Goal: Complete application form

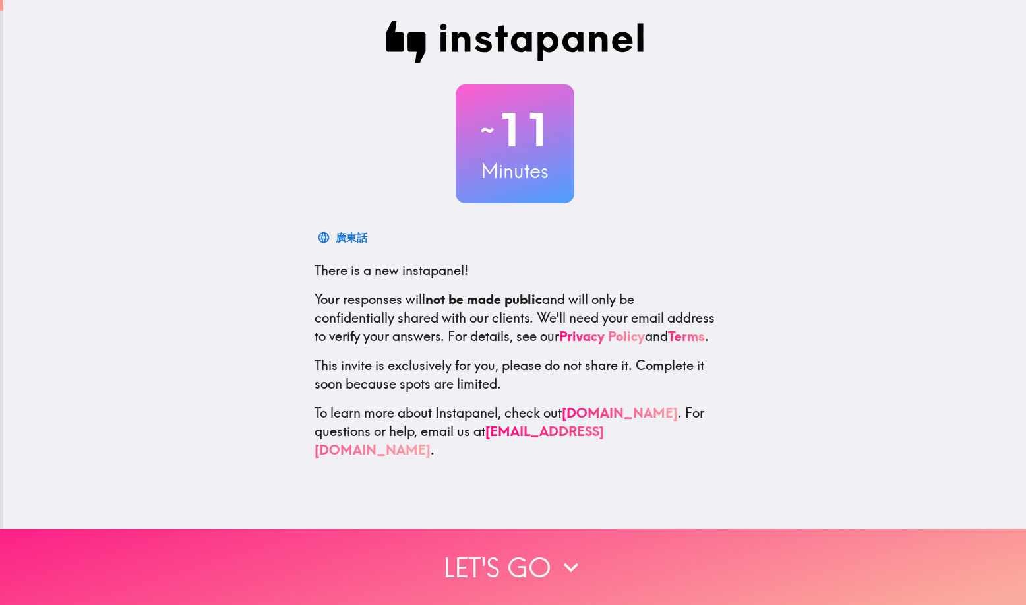
click at [490, 558] on button "Let's go" at bounding box center [513, 567] width 1026 height 76
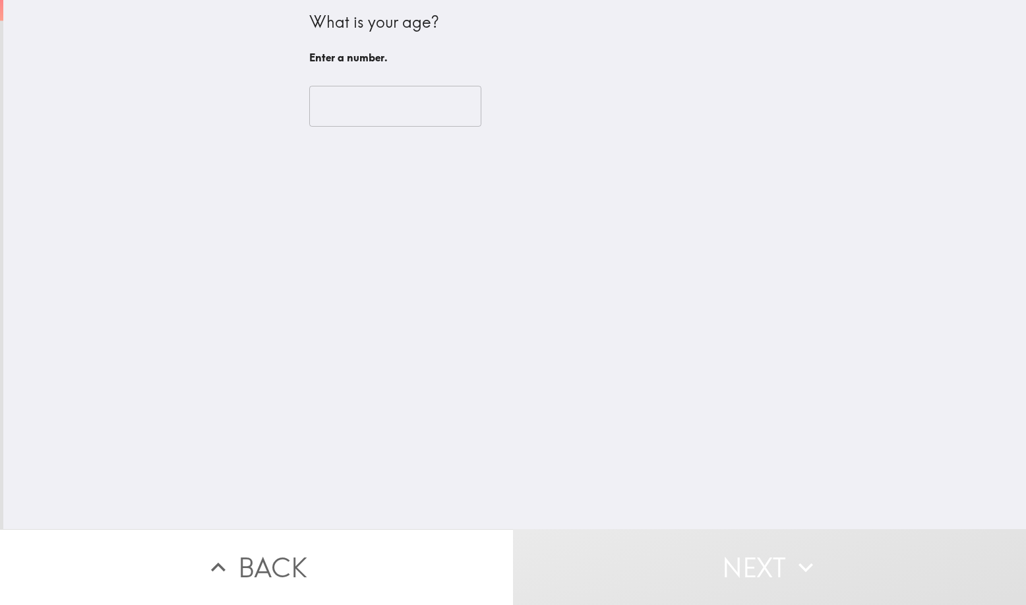
click at [349, 111] on input "number" at bounding box center [395, 106] width 172 height 41
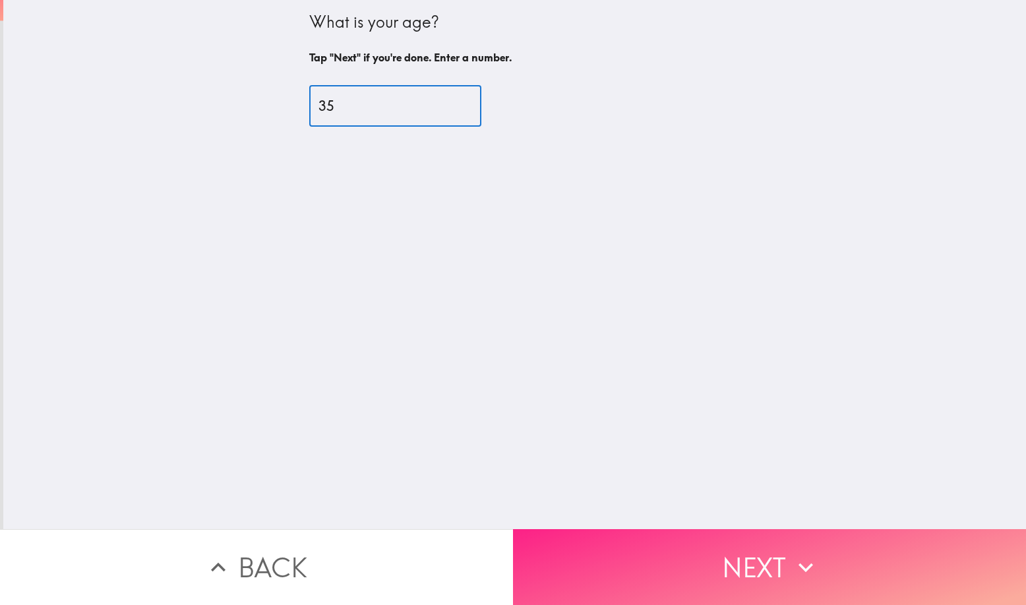
type input "35"
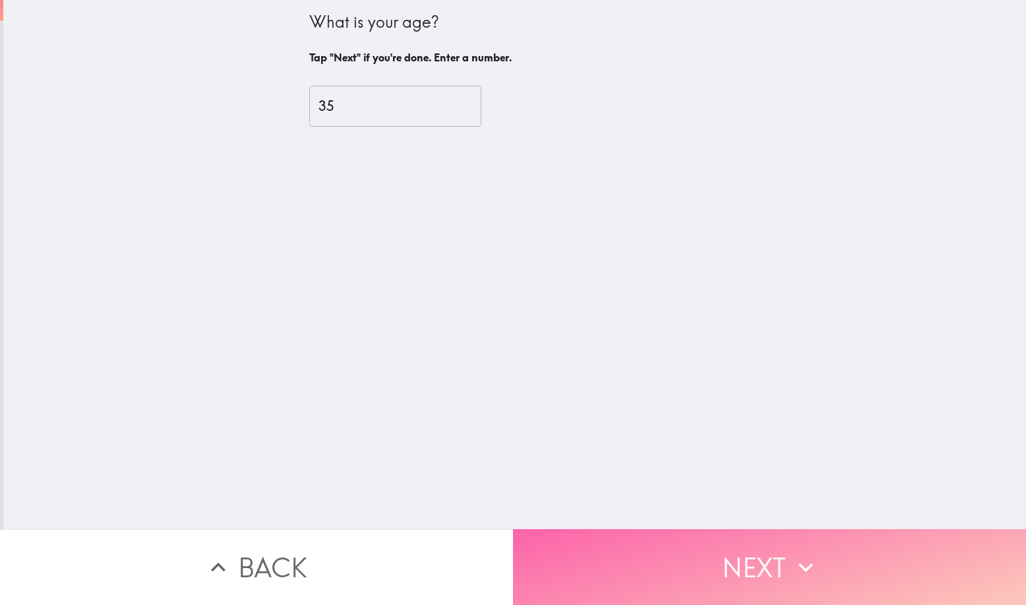
click at [508, 560] on button "Next" at bounding box center [769, 567] width 513 height 76
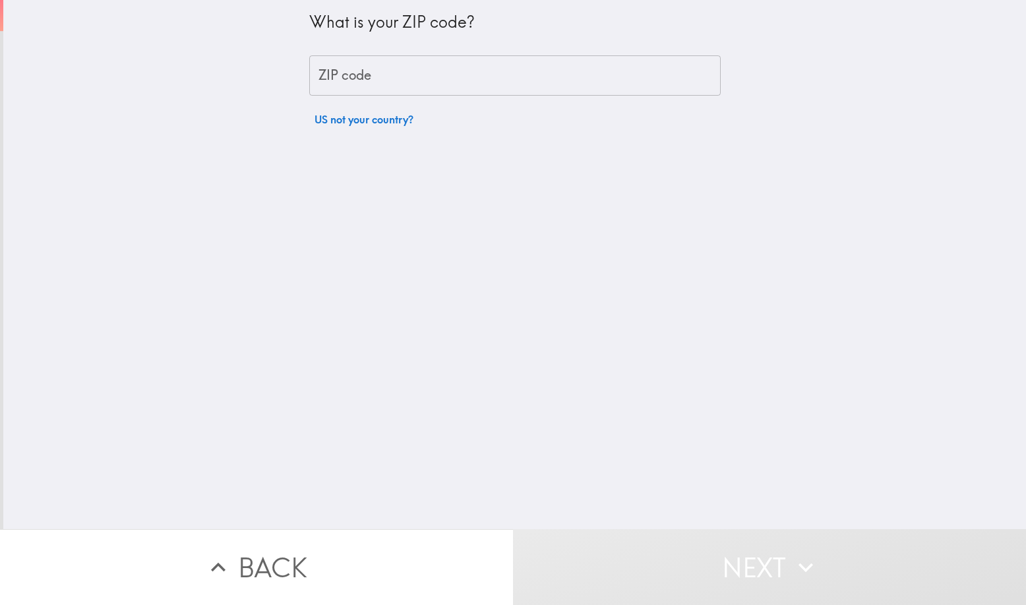
click at [381, 78] on input "ZIP code" at bounding box center [514, 75] width 411 height 41
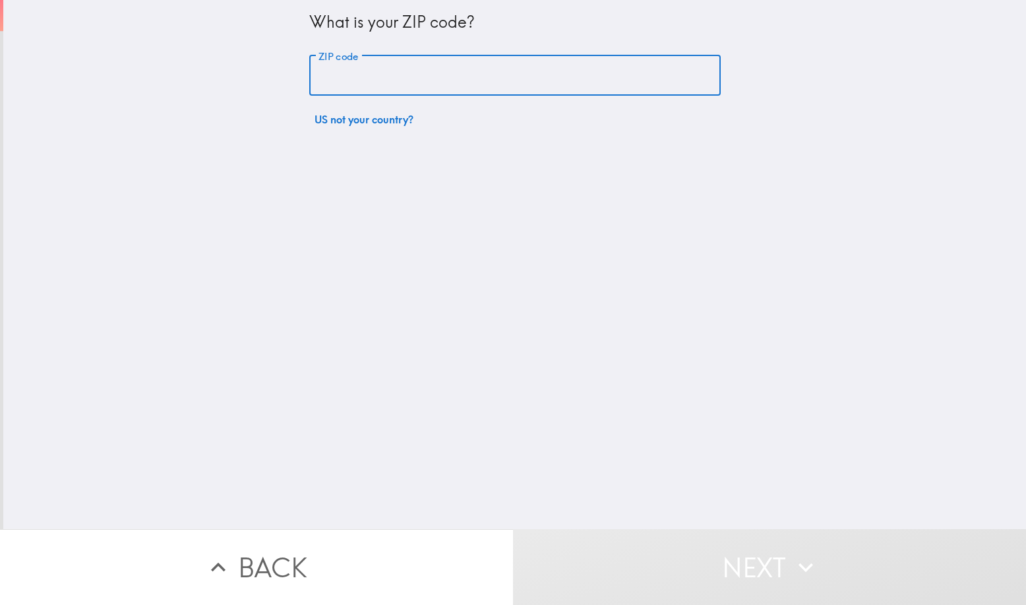
type input "92843"
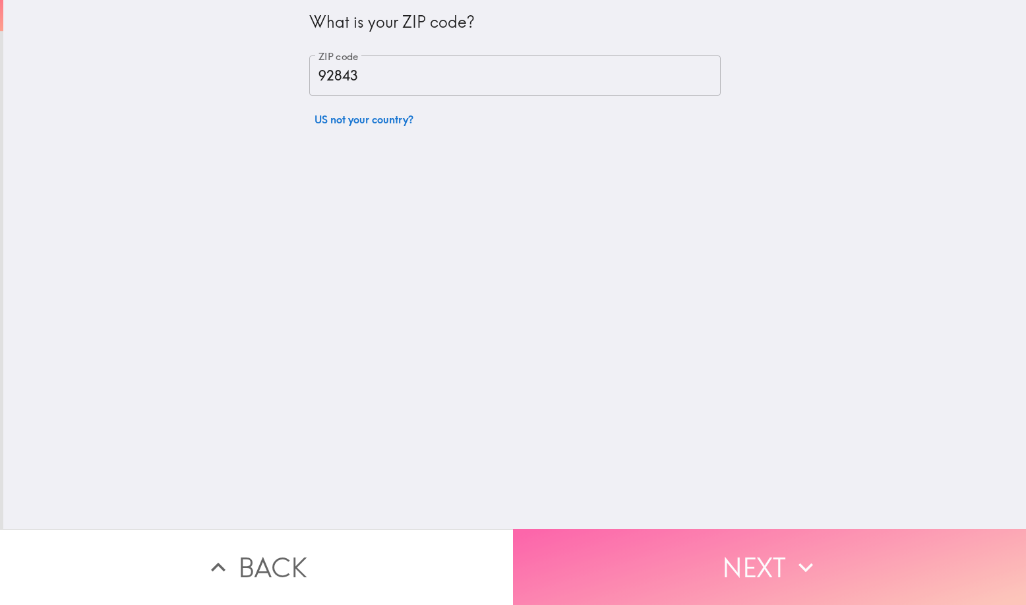
click at [508, 555] on button "Next" at bounding box center [769, 567] width 513 height 76
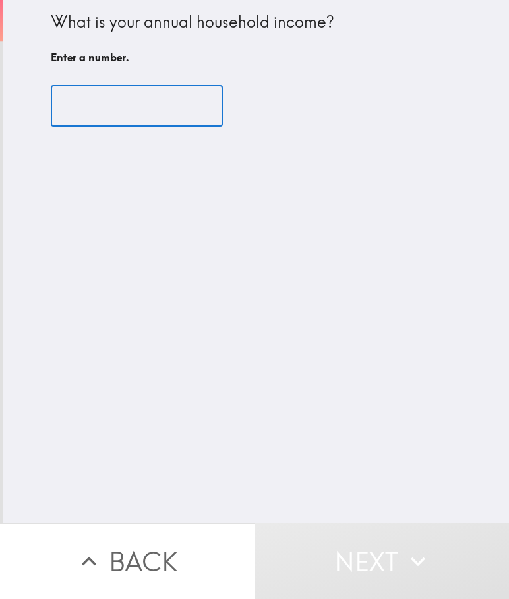
click at [162, 94] on input "number" at bounding box center [137, 106] width 172 height 41
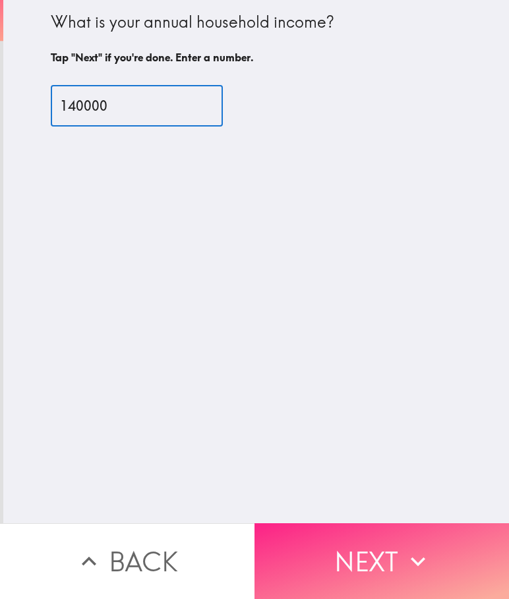
type input "140000"
click at [374, 541] on button "Next" at bounding box center [381, 561] width 254 height 76
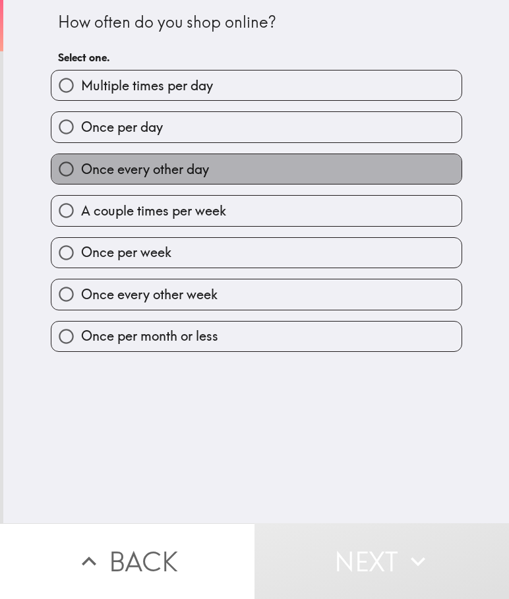
click at [157, 170] on span "Once every other day" at bounding box center [145, 169] width 128 height 18
click at [81, 170] on input "Once every other day" at bounding box center [66, 169] width 30 height 30
radio input "true"
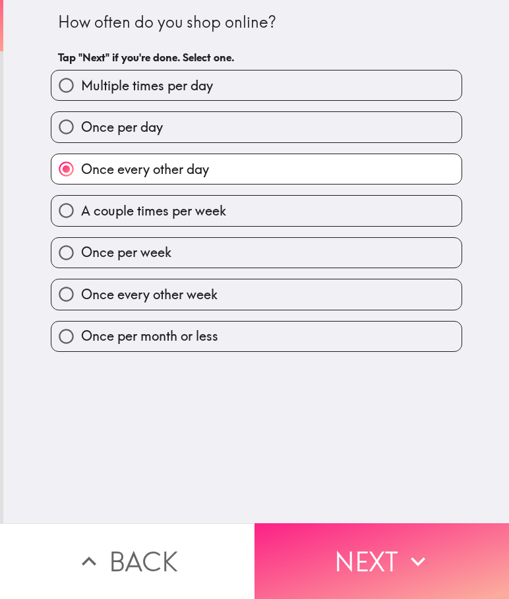
click at [377, 548] on button "Next" at bounding box center [381, 561] width 254 height 76
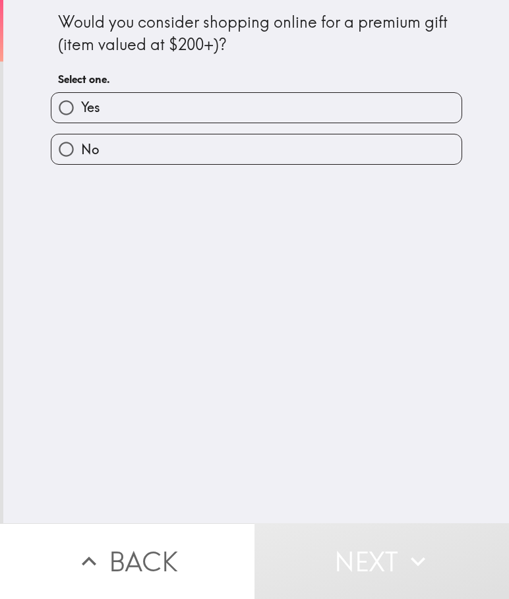
click at [243, 94] on label "Yes" at bounding box center [256, 108] width 410 height 30
click at [81, 94] on input "Yes" at bounding box center [66, 108] width 30 height 30
radio input "true"
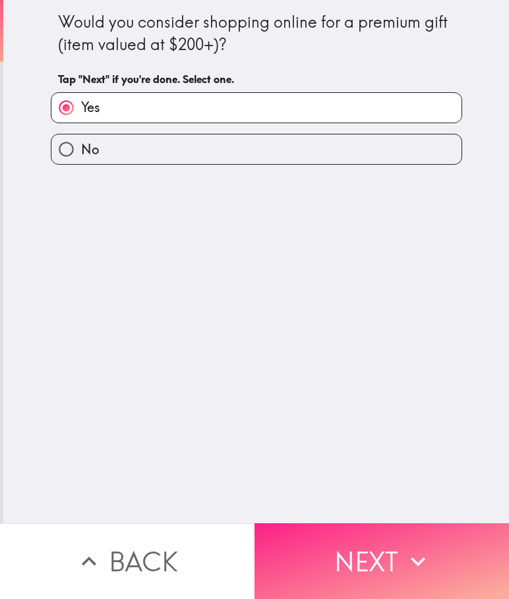
click at [376, 550] on button "Next" at bounding box center [381, 561] width 254 height 76
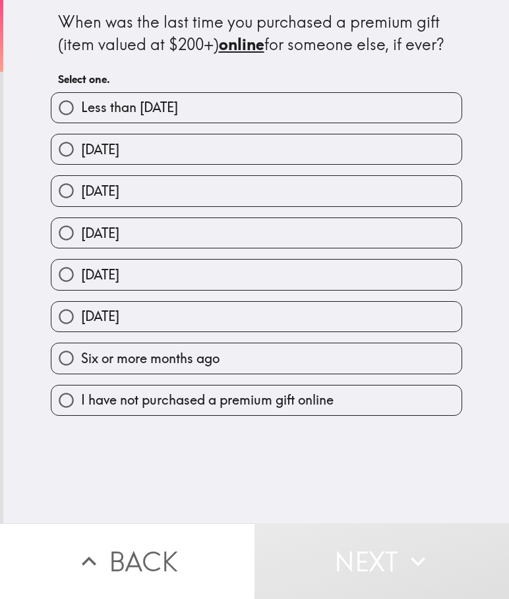
click at [216, 154] on label "[DATE]" at bounding box center [256, 149] width 410 height 30
click at [81, 154] on input "[DATE]" at bounding box center [66, 149] width 30 height 30
radio input "true"
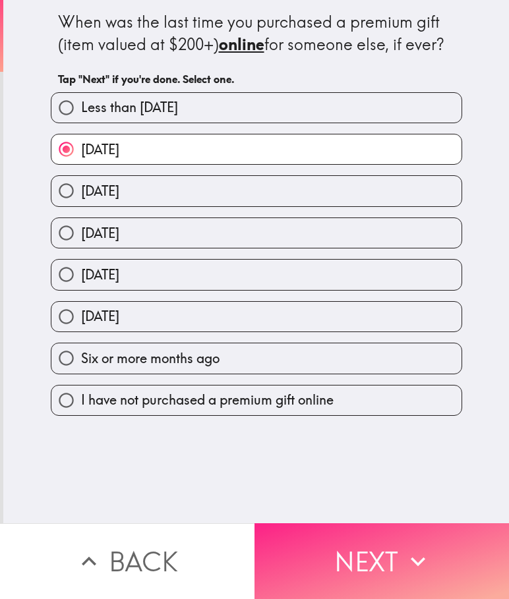
click at [372, 557] on button "Next" at bounding box center [381, 561] width 254 height 76
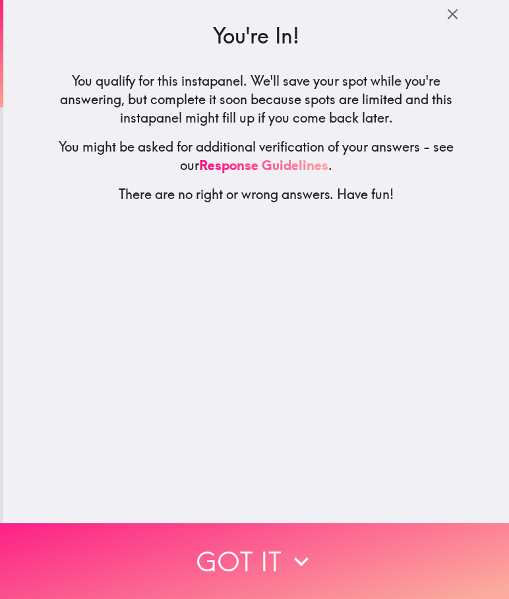
click at [289, 547] on icon "button" at bounding box center [301, 561] width 29 height 29
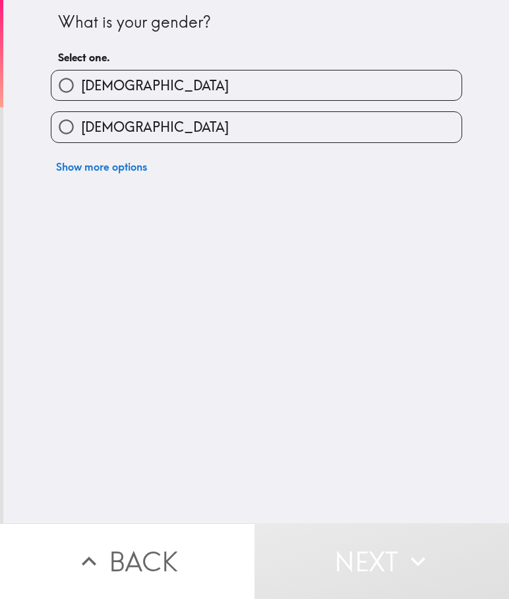
click at [283, 131] on label "[DEMOGRAPHIC_DATA]" at bounding box center [256, 127] width 410 height 30
click at [81, 131] on input "[DEMOGRAPHIC_DATA]" at bounding box center [66, 127] width 30 height 30
radio input "true"
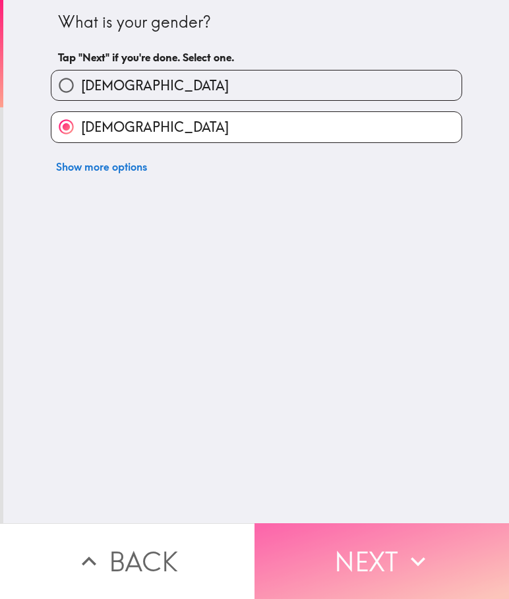
click at [372, 541] on button "Next" at bounding box center [381, 561] width 254 height 76
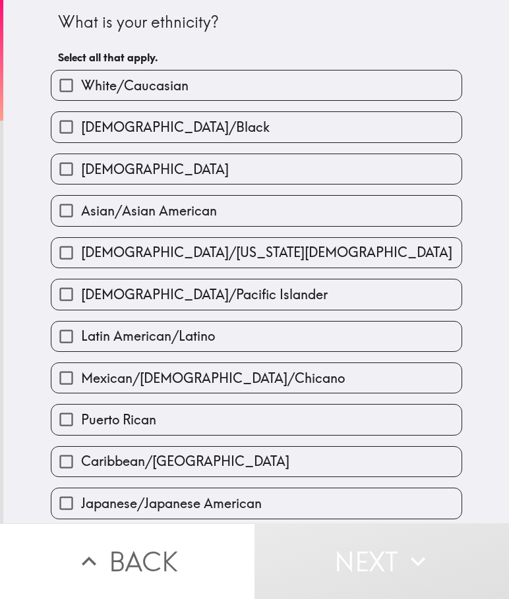
click at [160, 76] on span "White/Caucasian" at bounding box center [134, 85] width 107 height 18
click at [81, 76] on input "White/Caucasian" at bounding box center [66, 86] width 30 height 30
checkbox input "true"
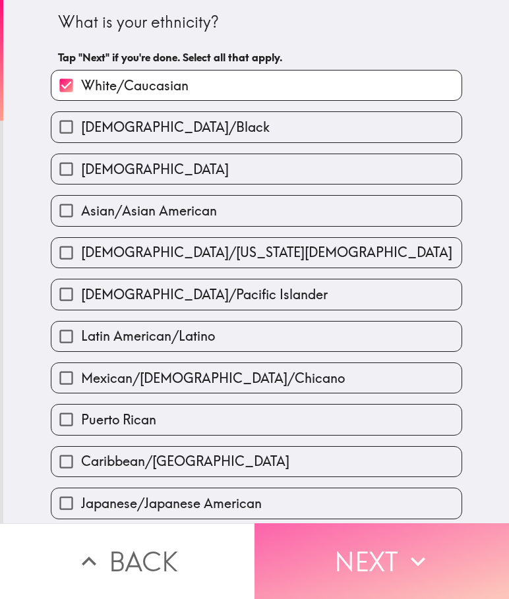
click at [392, 566] on button "Next" at bounding box center [381, 561] width 254 height 76
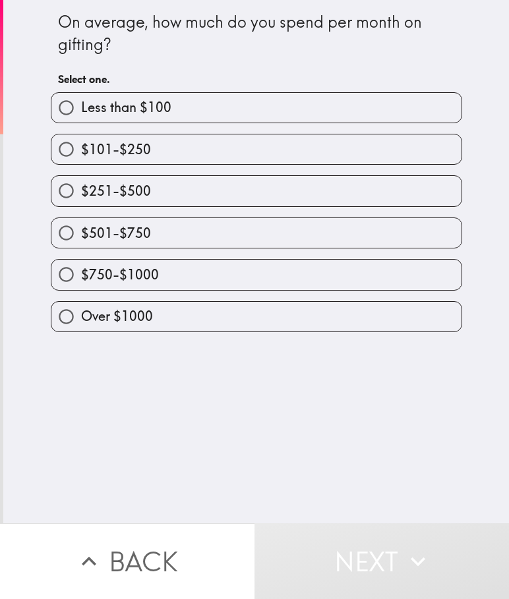
click at [245, 225] on label "$501-$750" at bounding box center [256, 233] width 410 height 30
click at [81, 225] on input "$501-$750" at bounding box center [66, 233] width 30 height 30
radio input "true"
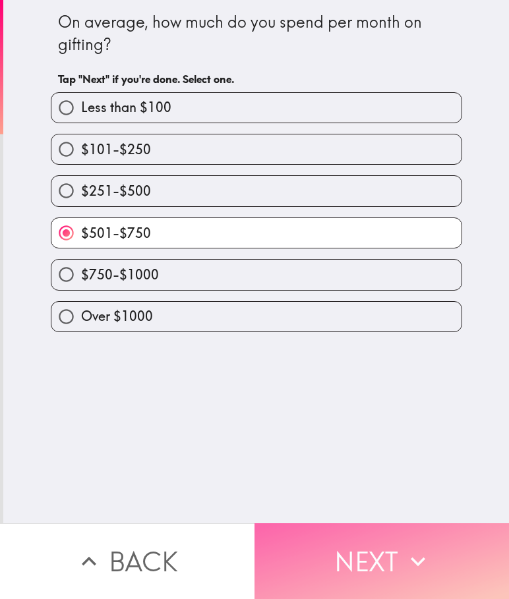
click at [393, 583] on button "Next" at bounding box center [381, 561] width 254 height 76
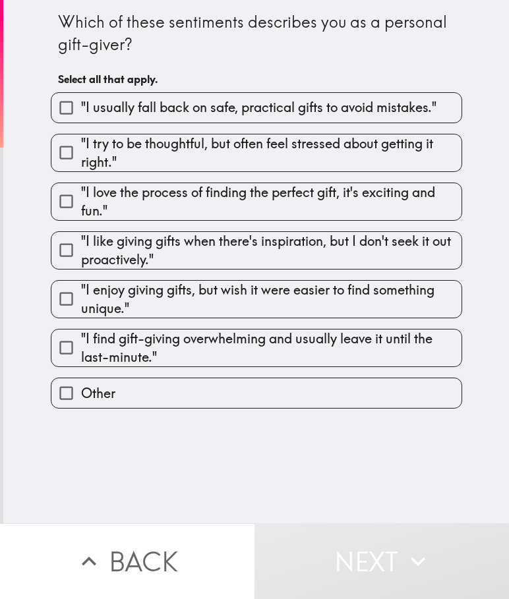
click at [55, 202] on input ""I love the process of finding the perfect gift, it's exciting and fun."" at bounding box center [66, 202] width 30 height 30
checkbox input "true"
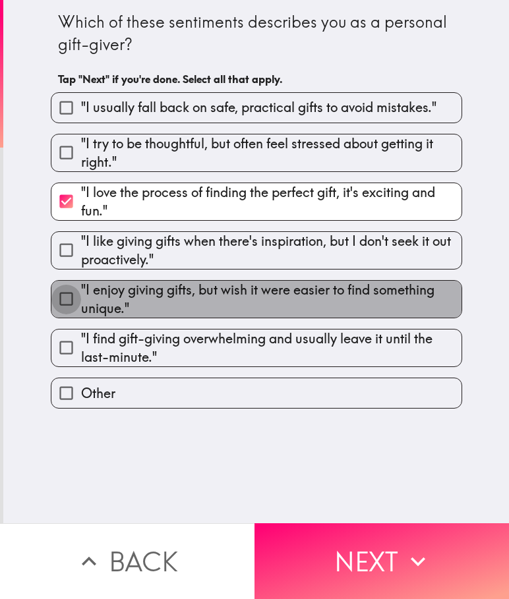
click at [59, 304] on input ""I enjoy giving gifts, but wish it were easier to find something unique."" at bounding box center [66, 299] width 30 height 30
checkbox input "true"
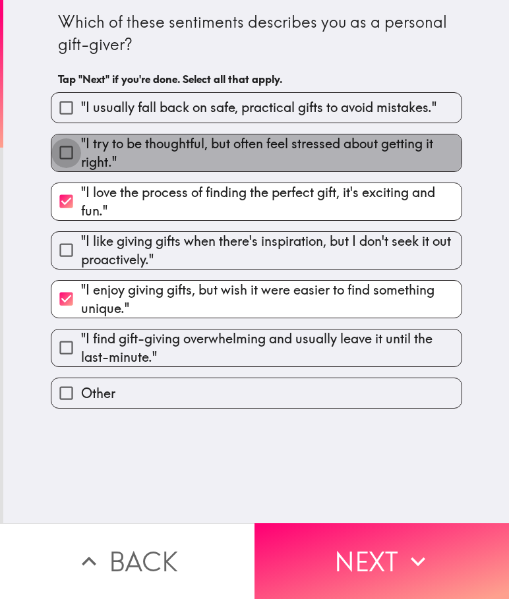
click at [51, 153] on input ""I try to be thoughtful, but often feel stressed about getting it right."" at bounding box center [66, 153] width 30 height 30
checkbox input "true"
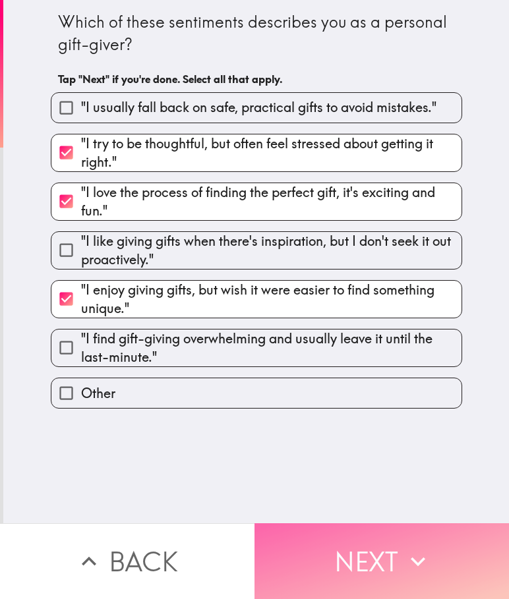
click at [388, 551] on button "Next" at bounding box center [381, 561] width 254 height 76
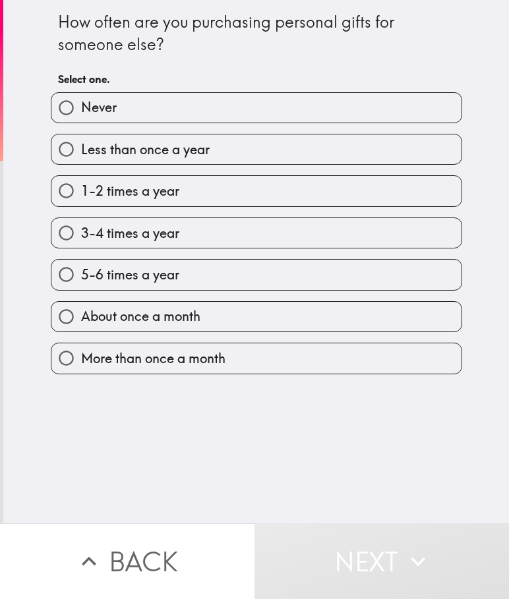
click at [81, 316] on span "About once a month" at bounding box center [140, 316] width 119 height 18
click at [74, 316] on input "About once a month" at bounding box center [66, 317] width 30 height 30
radio input "true"
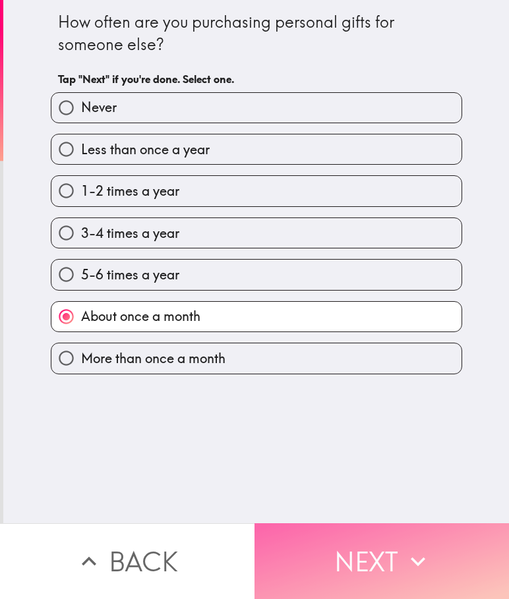
click at [349, 523] on button "Next" at bounding box center [381, 561] width 254 height 76
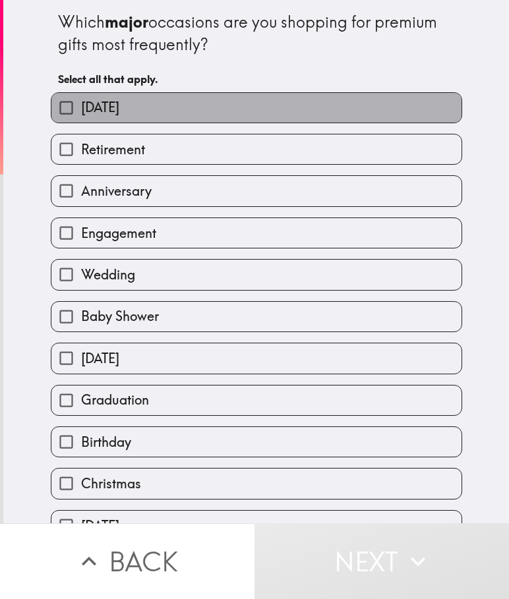
click at [286, 100] on label "[DATE]" at bounding box center [256, 108] width 410 height 30
click at [81, 100] on input "[DATE]" at bounding box center [66, 108] width 30 height 30
checkbox input "true"
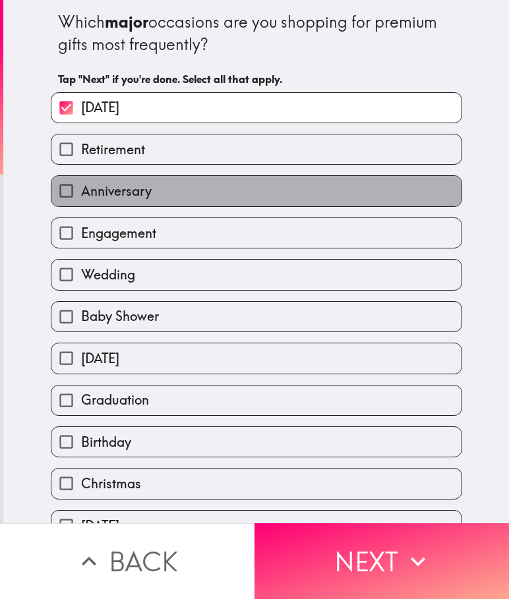
click at [233, 193] on label "Anniversary" at bounding box center [256, 191] width 410 height 30
click at [81, 193] on input "Anniversary" at bounding box center [66, 191] width 30 height 30
checkbox input "true"
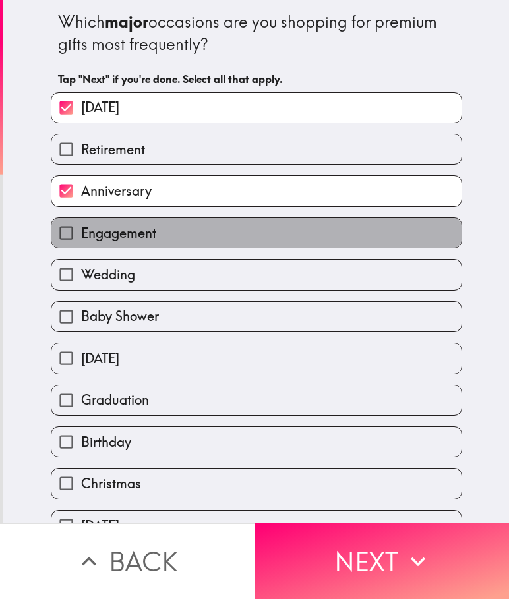
click at [192, 231] on label "Engagement" at bounding box center [256, 233] width 410 height 30
click at [81, 231] on input "Engagement" at bounding box center [66, 233] width 30 height 30
checkbox input "true"
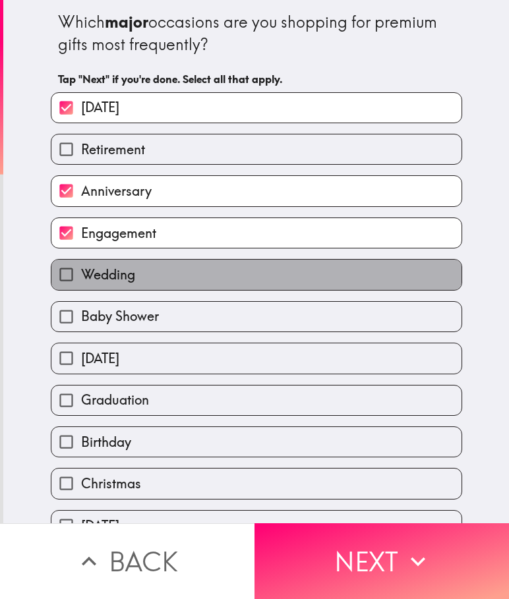
click at [197, 276] on label "Wedding" at bounding box center [256, 275] width 410 height 30
click at [81, 276] on input "Wedding" at bounding box center [66, 275] width 30 height 30
checkbox input "true"
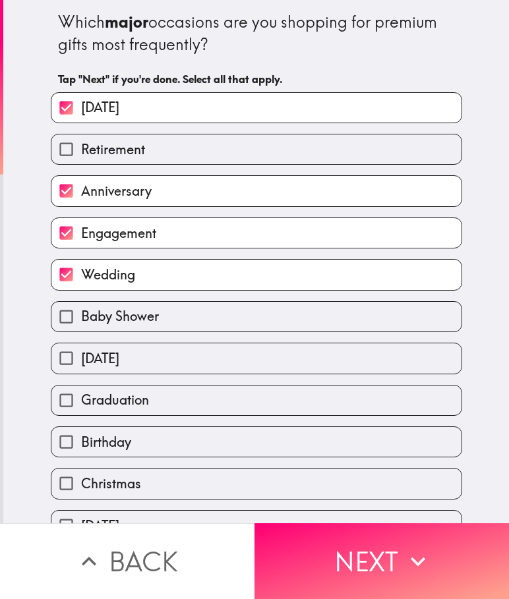
click at [221, 325] on label "Baby Shower" at bounding box center [256, 317] width 410 height 30
click at [81, 325] on input "Baby Shower" at bounding box center [66, 317] width 30 height 30
checkbox input "true"
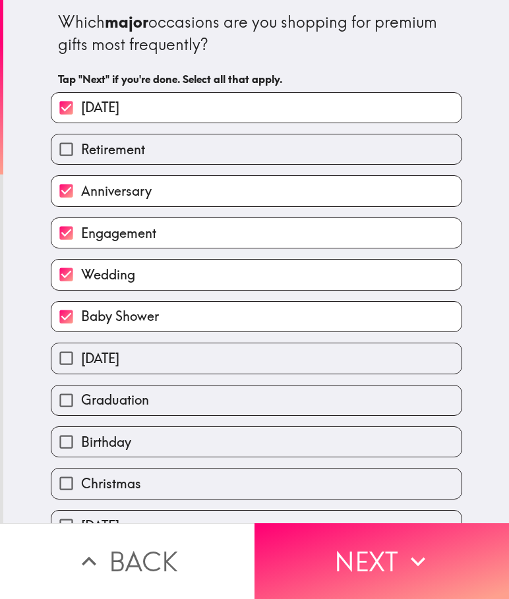
click at [227, 365] on label "[DATE]" at bounding box center [256, 358] width 410 height 30
click at [81, 365] on input "[DATE]" at bounding box center [66, 358] width 30 height 30
checkbox input "true"
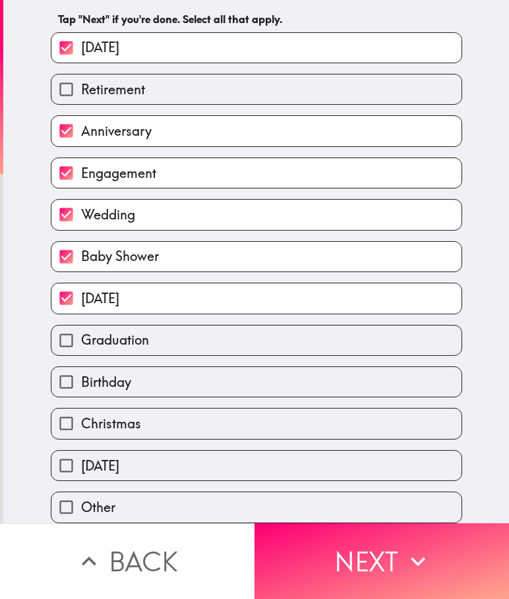
scroll to position [66, 0]
click at [233, 388] on label "Birthday" at bounding box center [256, 382] width 410 height 30
click at [81, 388] on input "Birthday" at bounding box center [66, 382] width 30 height 30
checkbox input "true"
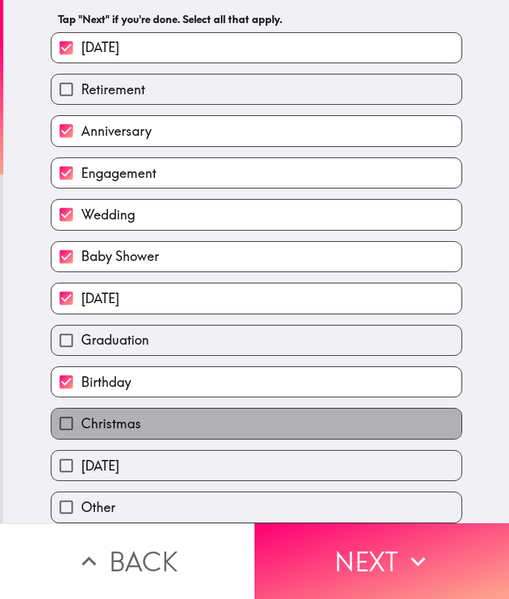
click at [236, 417] on label "Christmas" at bounding box center [256, 424] width 410 height 30
click at [81, 417] on input "Christmas" at bounding box center [66, 424] width 30 height 30
checkbox input "true"
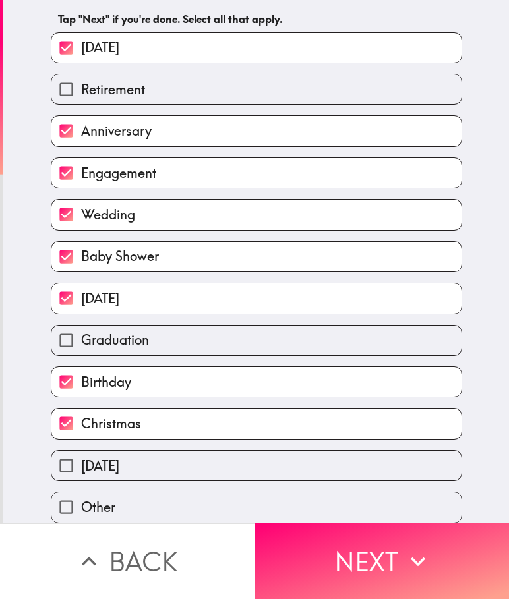
click at [235, 459] on label "[DATE]" at bounding box center [256, 466] width 410 height 30
click at [81, 459] on input "[DATE]" at bounding box center [66, 466] width 30 height 30
checkbox input "true"
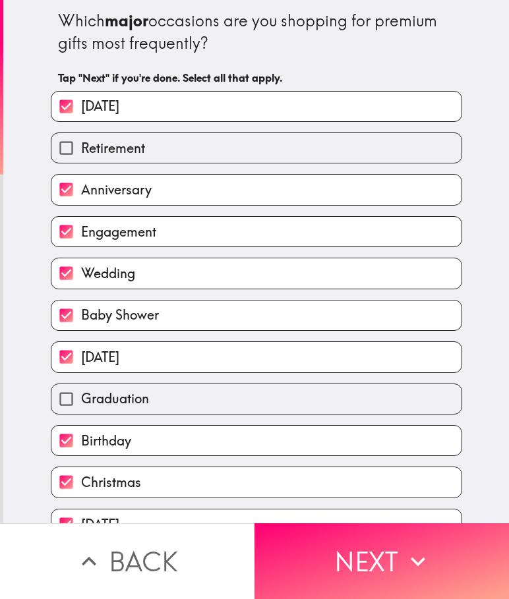
scroll to position [0, 0]
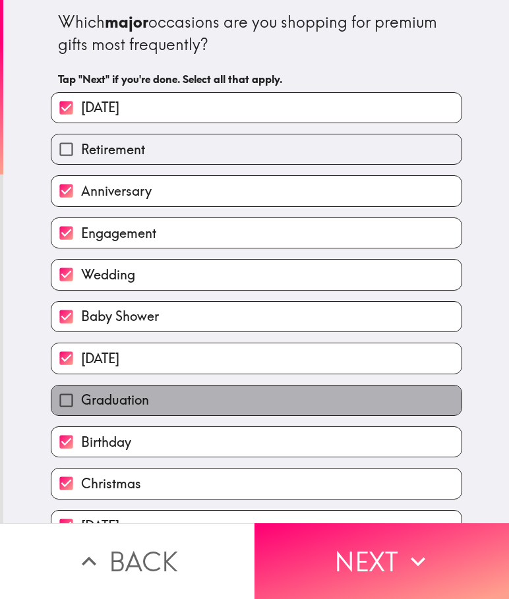
click at [231, 396] on label "Graduation" at bounding box center [256, 401] width 410 height 30
click at [81, 396] on input "Graduation" at bounding box center [66, 401] width 30 height 30
checkbox input "true"
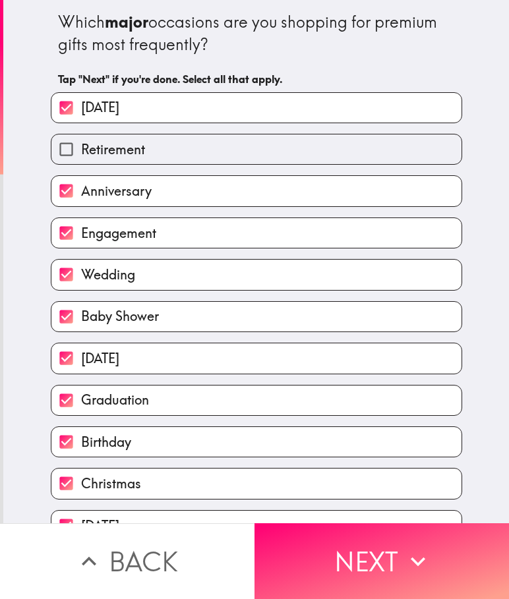
click at [215, 151] on label "Retirement" at bounding box center [256, 149] width 410 height 30
click at [81, 151] on input "Retirement" at bounding box center [66, 149] width 30 height 30
checkbox input "true"
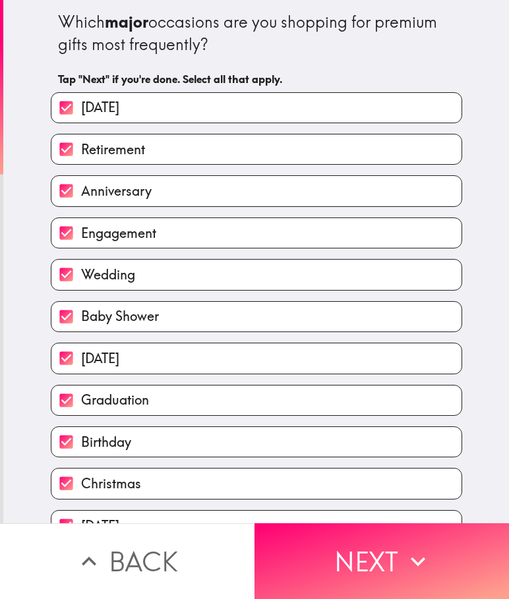
scroll to position [71, 0]
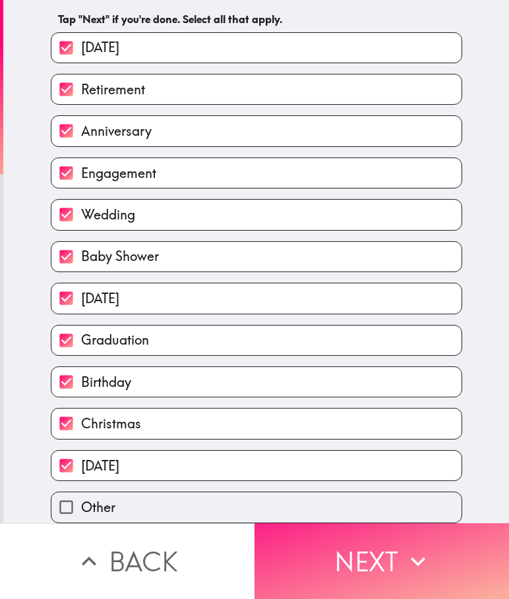
click at [367, 565] on button "Next" at bounding box center [381, 561] width 254 height 76
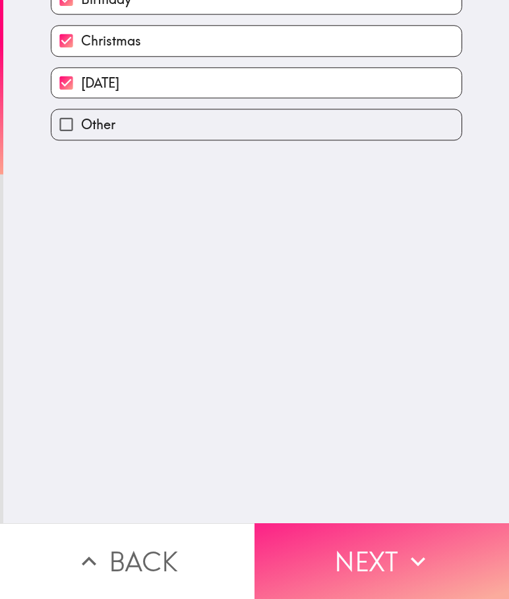
scroll to position [0, 0]
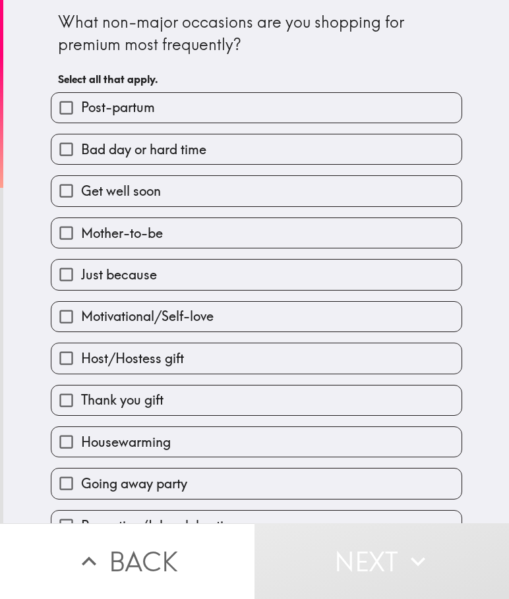
click at [233, 144] on label "Bad day or hard time" at bounding box center [256, 149] width 410 height 30
click at [81, 144] on input "Bad day or hard time" at bounding box center [66, 149] width 30 height 30
checkbox input "true"
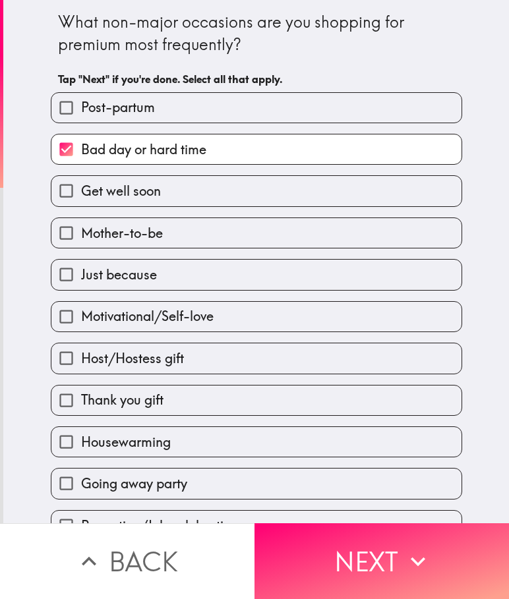
click at [67, 239] on input "Mother-to-be" at bounding box center [66, 233] width 30 height 30
checkbox input "true"
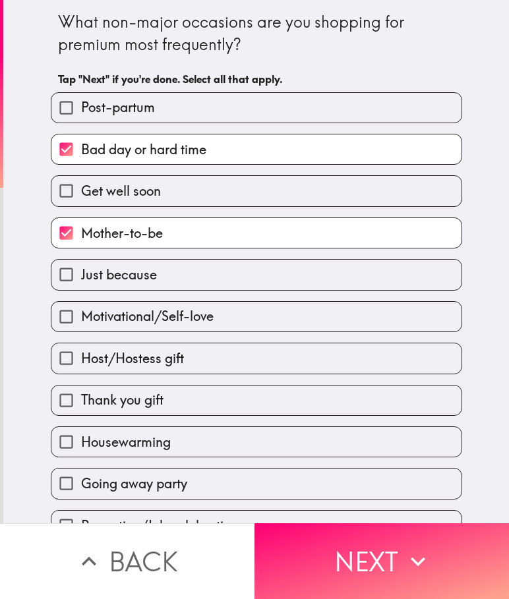
click at [70, 282] on input "Just because" at bounding box center [66, 275] width 30 height 30
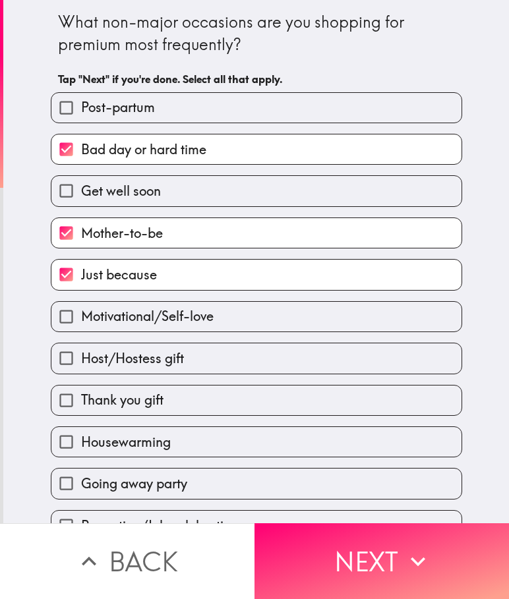
click at [69, 280] on input "Just because" at bounding box center [66, 275] width 30 height 30
checkbox input "false"
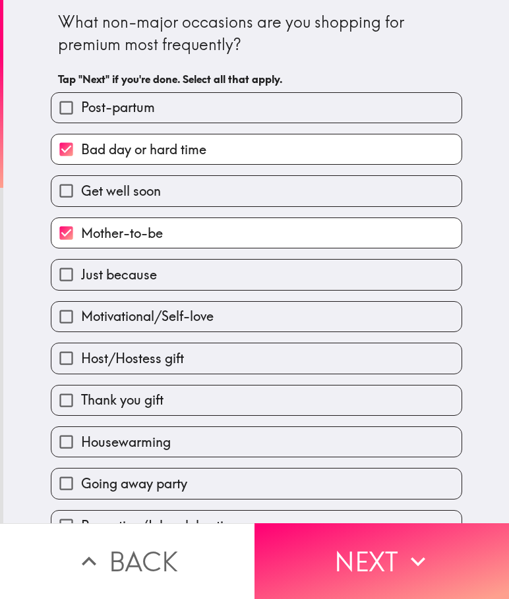
click at [70, 323] on input "Motivational/Self-love" at bounding box center [66, 317] width 30 height 30
checkbox input "true"
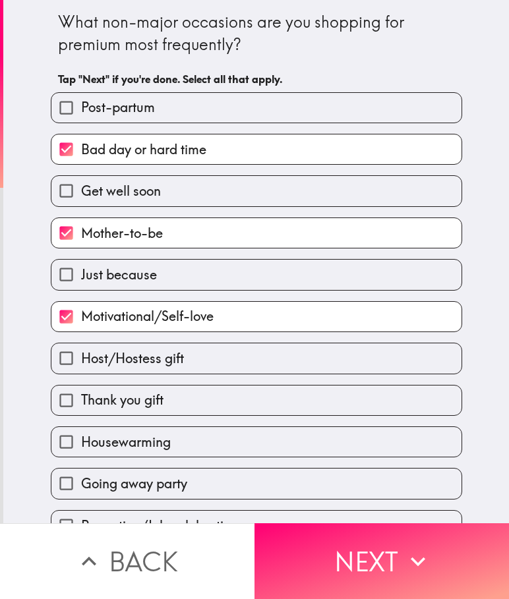
click at [68, 412] on input "Thank you gift" at bounding box center [66, 401] width 30 height 30
checkbox input "true"
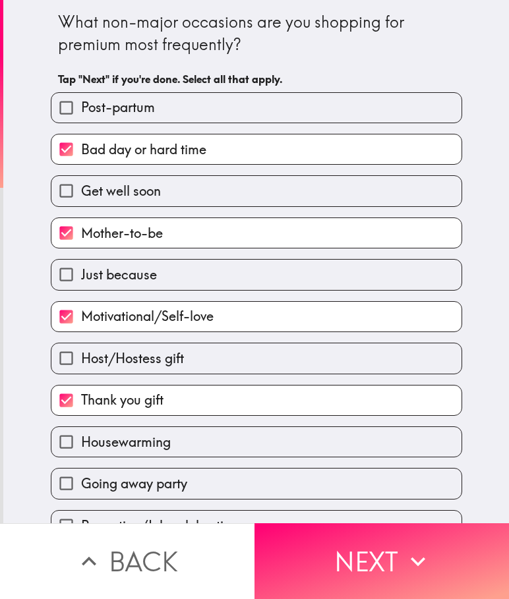
click at [69, 370] on input "Host/Hostess gift" at bounding box center [66, 358] width 30 height 30
checkbox input "true"
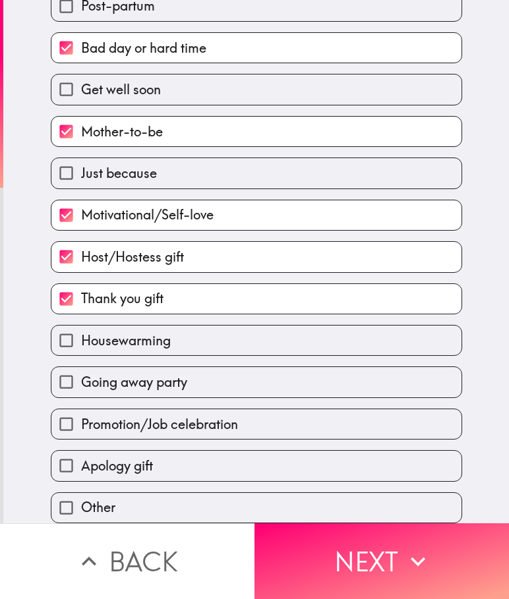
click at [67, 340] on input "Housewarming" at bounding box center [66, 341] width 30 height 30
checkbox input "true"
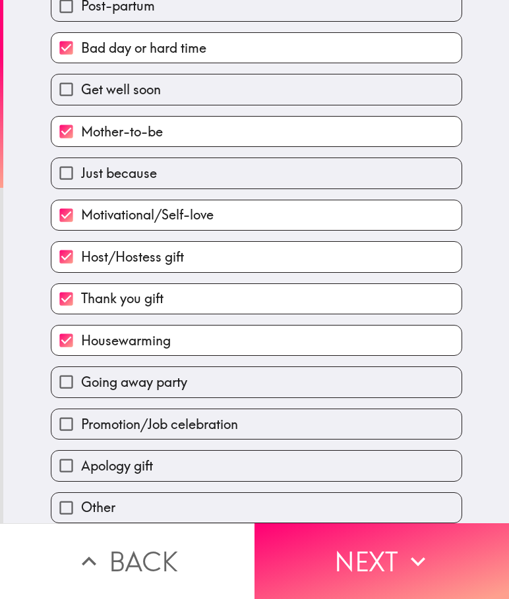
scroll to position [113, 0]
click at [113, 428] on label "Promotion/Job celebration" at bounding box center [256, 424] width 410 height 30
click at [81, 428] on input "Promotion/Job celebration" at bounding box center [66, 424] width 30 height 30
checkbox input "true"
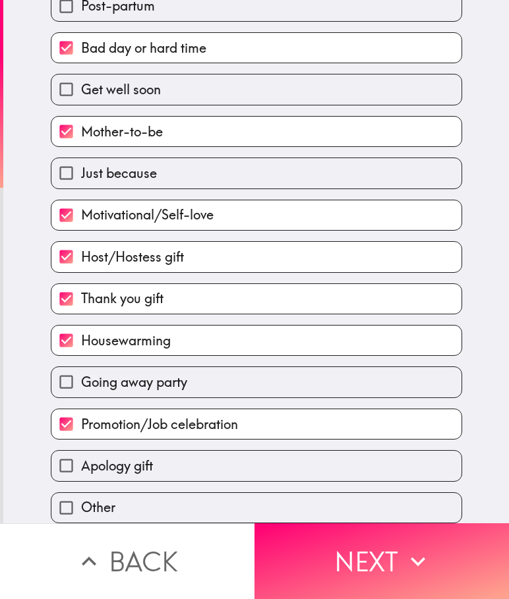
click at [69, 463] on input "Apology gift" at bounding box center [66, 466] width 30 height 30
checkbox input "true"
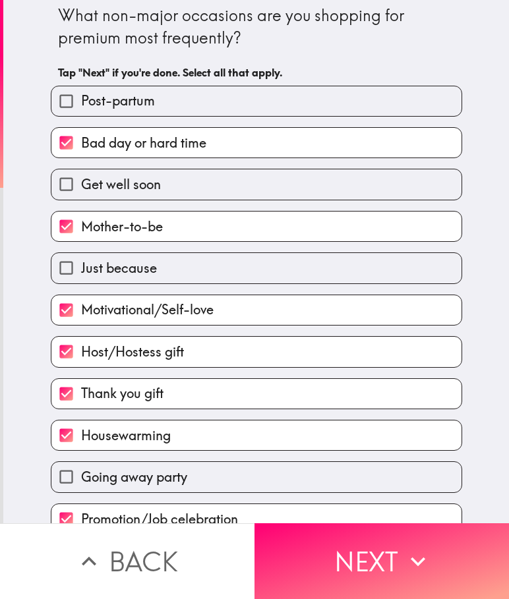
scroll to position [0, 0]
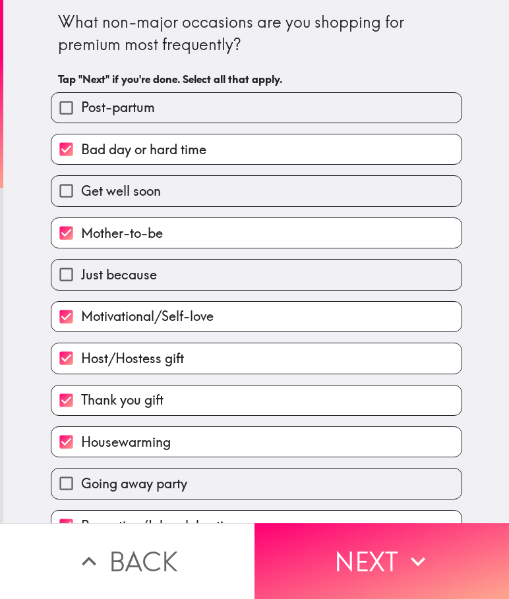
click at [71, 112] on input "Post-partum" at bounding box center [66, 108] width 30 height 30
checkbox input "true"
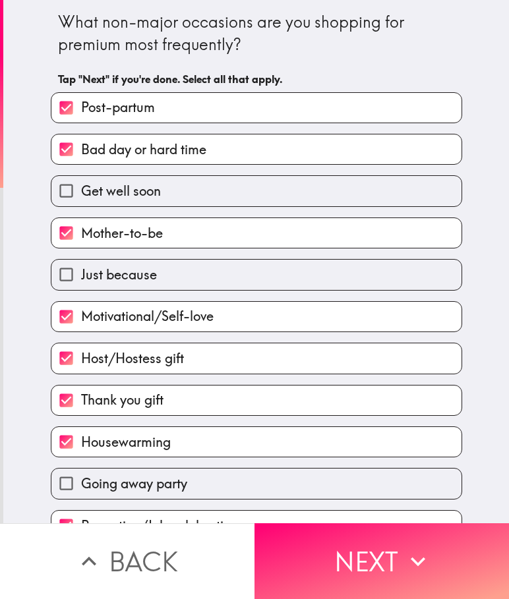
scroll to position [113, 0]
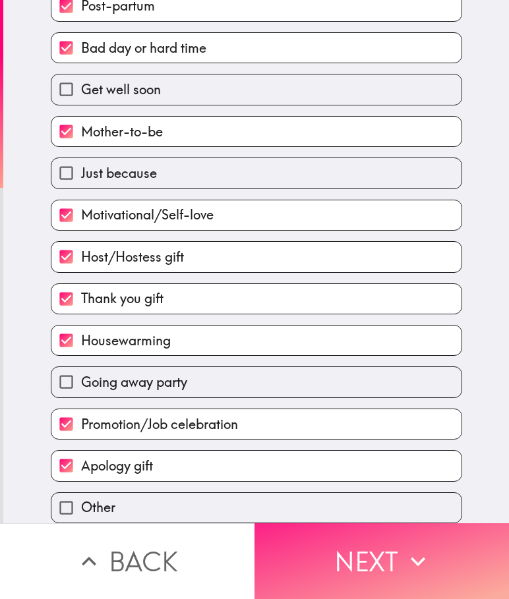
click at [380, 547] on button "Next" at bounding box center [381, 561] width 254 height 76
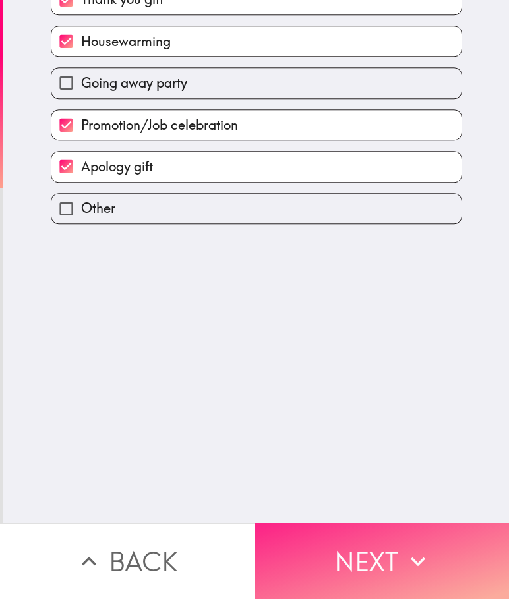
scroll to position [0, 0]
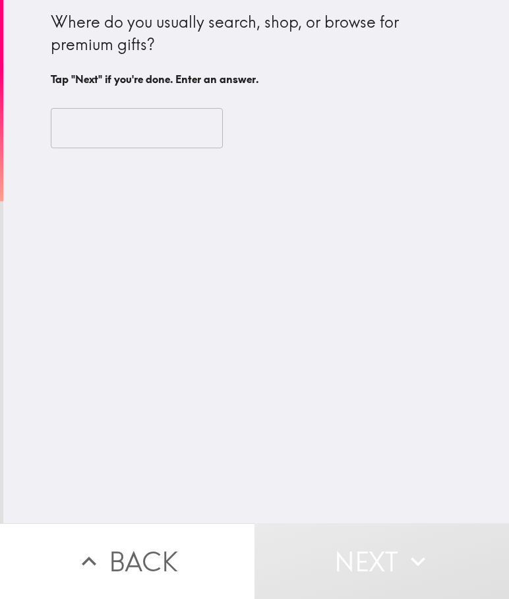
click at [146, 132] on input "text" at bounding box center [137, 128] width 172 height 41
click at [106, 118] on input "text" at bounding box center [137, 128] width 172 height 41
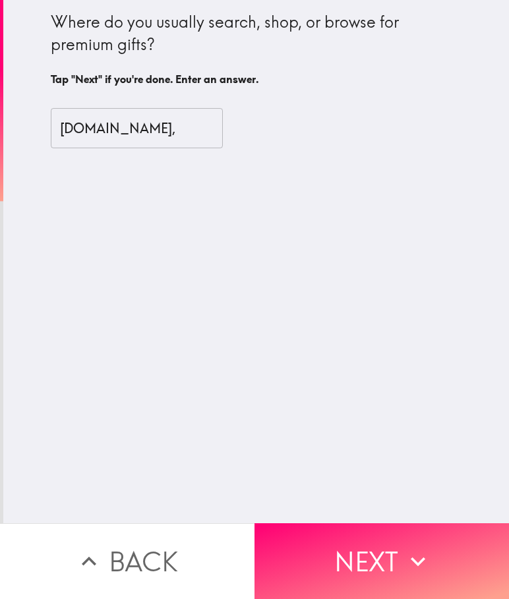
click at [145, 131] on input "[DOMAIN_NAME]," at bounding box center [137, 128] width 172 height 41
click at [189, 127] on input "[DOMAIN_NAME], Harrods," at bounding box center [137, 128] width 172 height 41
click at [177, 133] on input "[DOMAIN_NAME], Harrods, The Met store," at bounding box center [137, 128] width 172 height 41
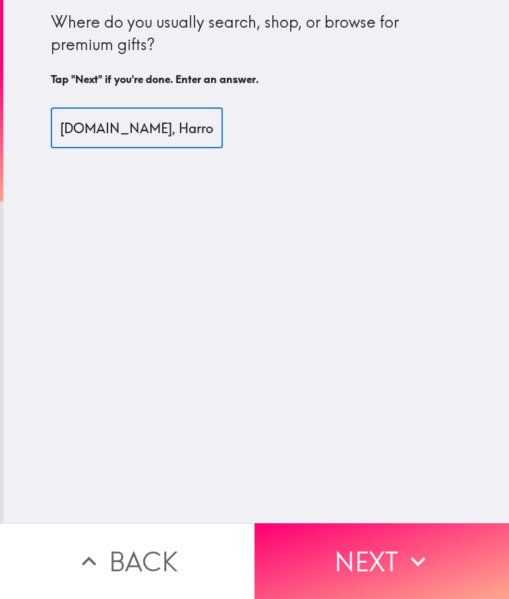
click at [154, 127] on input "[DOMAIN_NAME], Harrods, The Met store, [PERSON_NAME] and" at bounding box center [137, 128] width 172 height 41
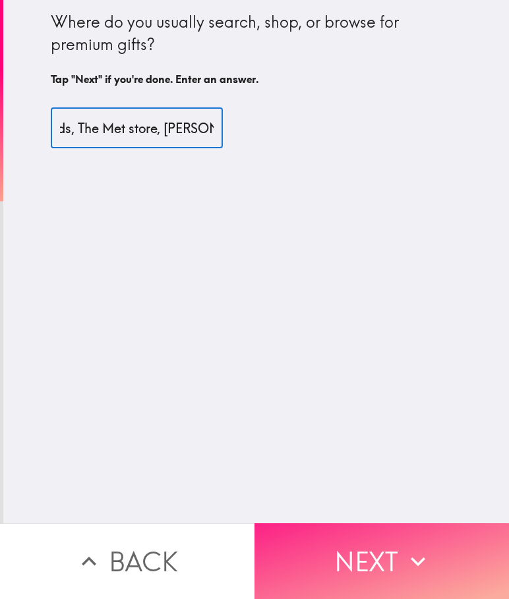
type input "[DOMAIN_NAME], Harrods, The Met store, [PERSON_NAME] and [PERSON_NAME]"
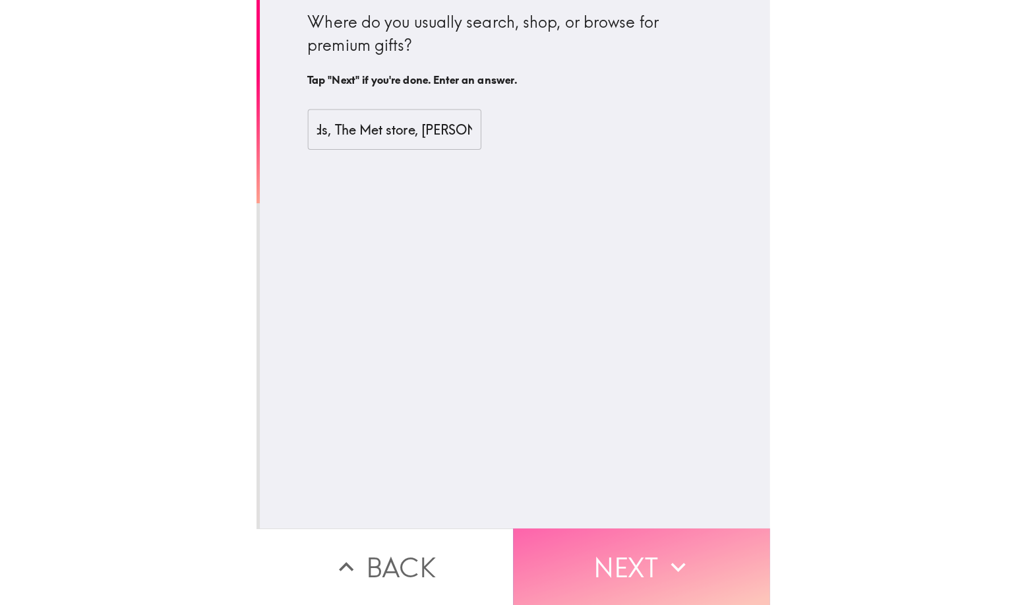
scroll to position [0, 0]
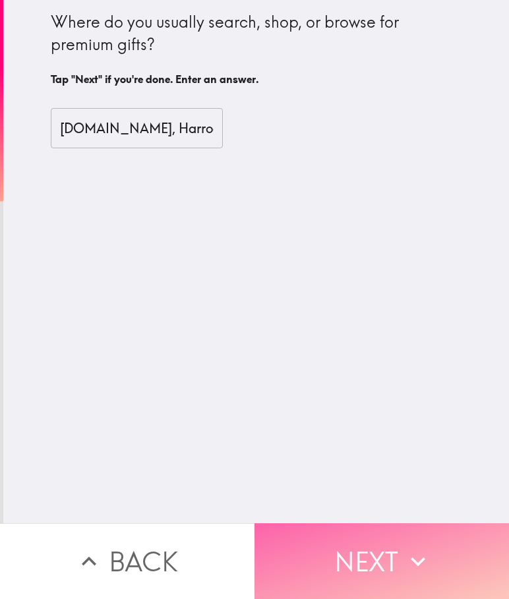
click at [425, 560] on icon "button" at bounding box center [417, 561] width 29 height 29
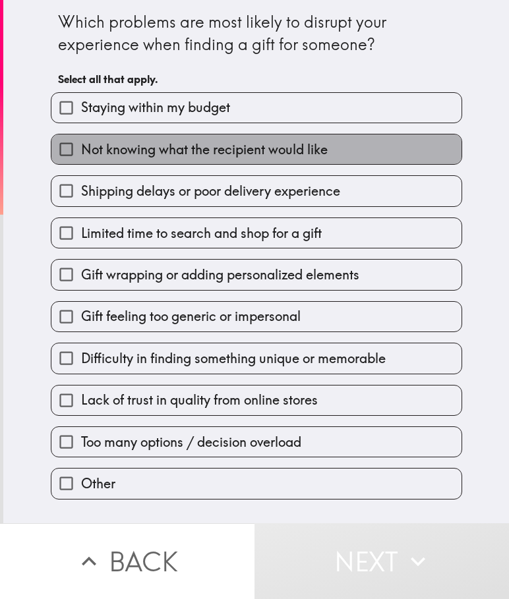
click at [210, 157] on span "Not knowing what the recipient would like" at bounding box center [204, 149] width 247 height 18
click at [81, 157] on input "Not knowing what the recipient would like" at bounding box center [66, 149] width 30 height 30
checkbox input "true"
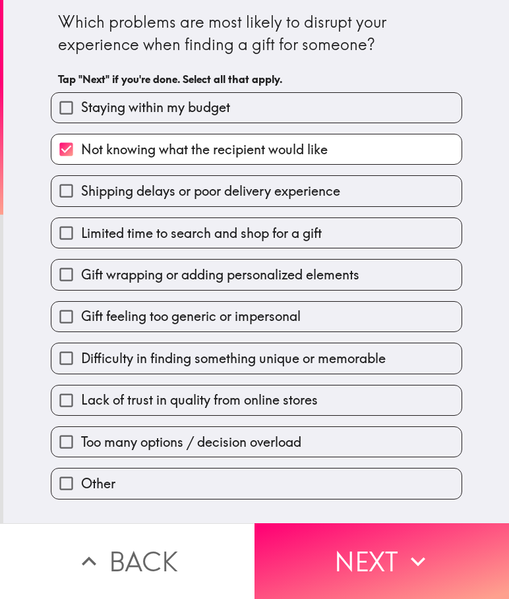
click at [229, 194] on span "Shipping delays or poor delivery experience" at bounding box center [210, 191] width 259 height 18
click at [81, 194] on input "Shipping delays or poor delivery experience" at bounding box center [66, 191] width 30 height 30
checkbox input "true"
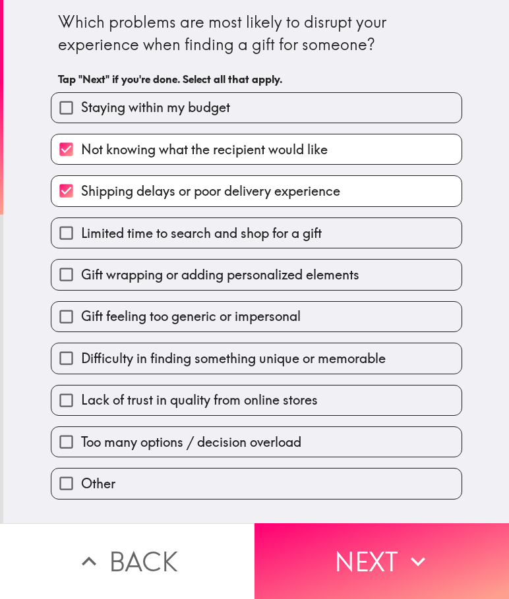
click at [249, 281] on span "Gift wrapping or adding personalized elements" at bounding box center [220, 275] width 278 height 18
click at [81, 281] on input "Gift wrapping or adding personalized elements" at bounding box center [66, 275] width 30 height 30
checkbox input "true"
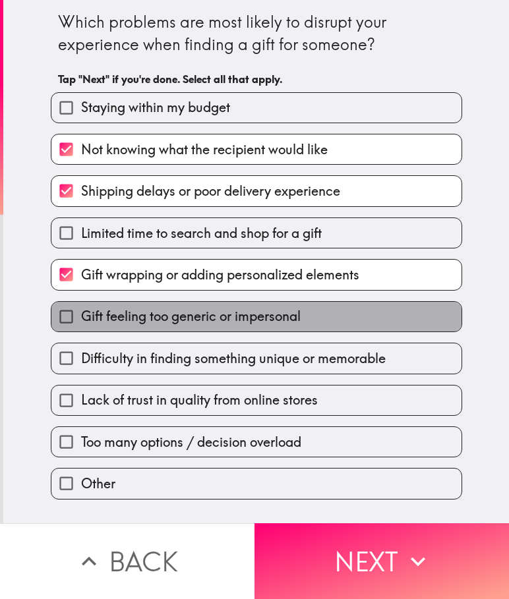
click at [254, 325] on span "Gift feeling too generic or impersonal" at bounding box center [191, 316] width 220 height 18
click at [81, 325] on input "Gift feeling too generic or impersonal" at bounding box center [66, 317] width 30 height 30
checkbox input "true"
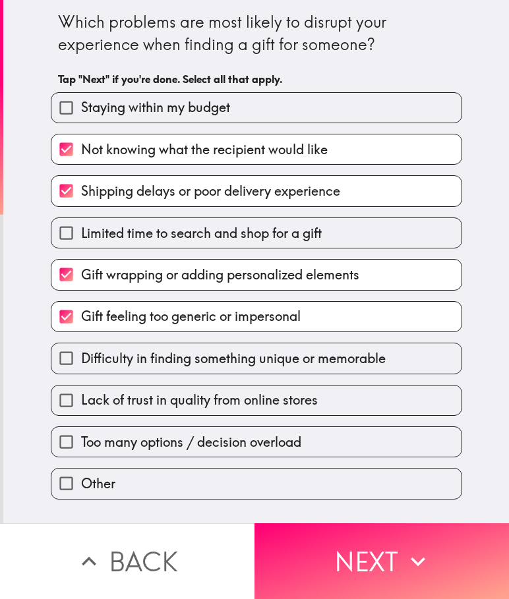
click at [262, 363] on span "Difficulty in finding something unique or memorable" at bounding box center [233, 358] width 305 height 18
click at [81, 363] on input "Difficulty in finding something unique or memorable" at bounding box center [66, 358] width 30 height 30
checkbox input "true"
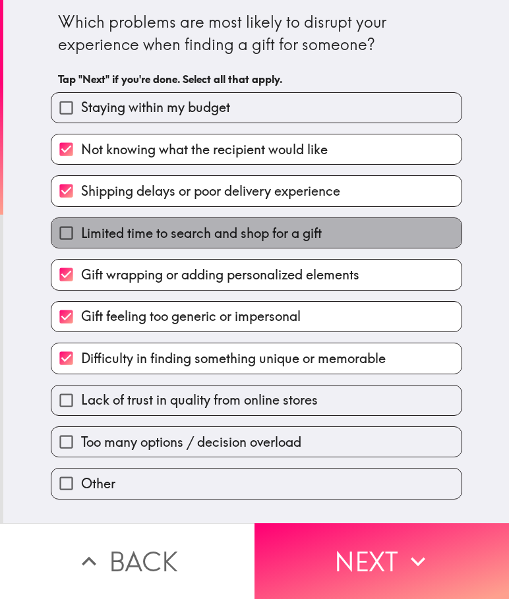
click at [229, 242] on span "Limited time to search and shop for a gift" at bounding box center [201, 233] width 241 height 18
click at [81, 242] on input "Limited time to search and shop for a gift" at bounding box center [66, 233] width 30 height 30
checkbox input "true"
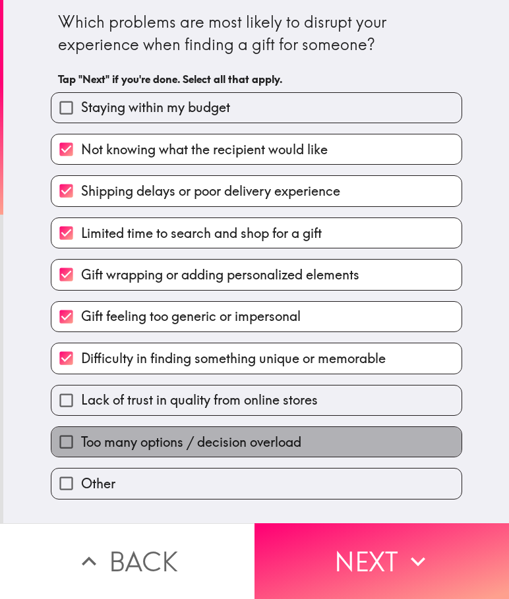
click at [283, 446] on span "Too many options / decision overload" at bounding box center [191, 442] width 220 height 18
click at [81, 446] on input "Too many options / decision overload" at bounding box center [66, 442] width 30 height 30
checkbox input "true"
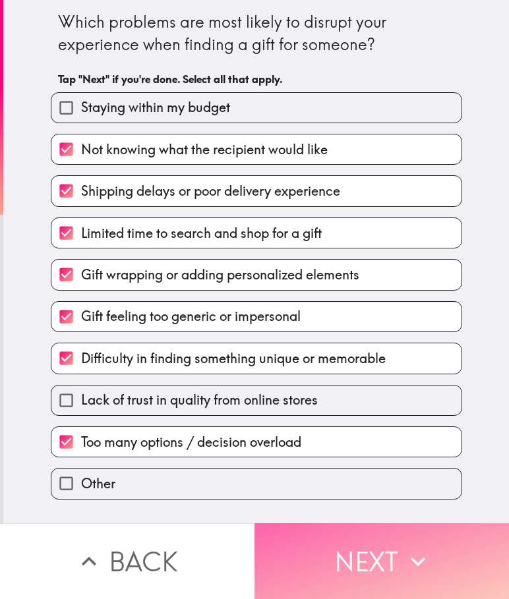
click at [312, 575] on button "Next" at bounding box center [381, 561] width 254 height 76
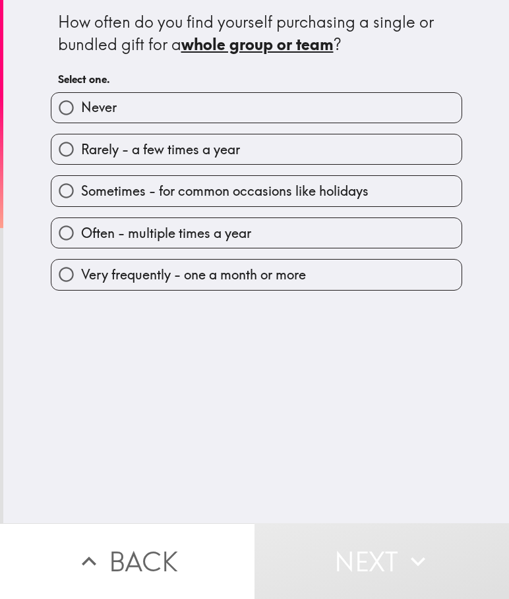
click at [209, 241] on span "Often - multiple times a year" at bounding box center [166, 233] width 170 height 18
click at [81, 241] on input "Often - multiple times a year" at bounding box center [66, 233] width 30 height 30
radio input "true"
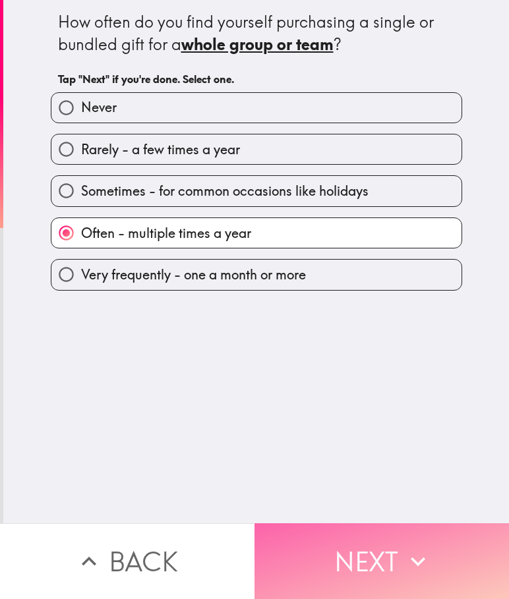
click at [378, 523] on button "Next" at bounding box center [381, 561] width 254 height 76
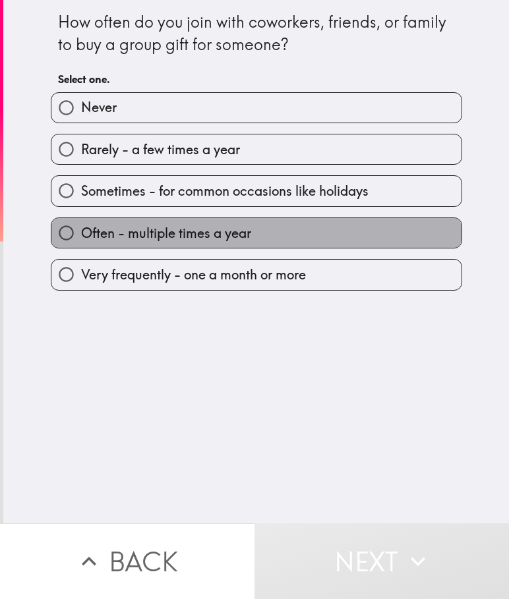
click at [237, 239] on span "Often - multiple times a year" at bounding box center [166, 233] width 170 height 18
click at [81, 239] on input "Often - multiple times a year" at bounding box center [66, 233] width 30 height 30
radio input "true"
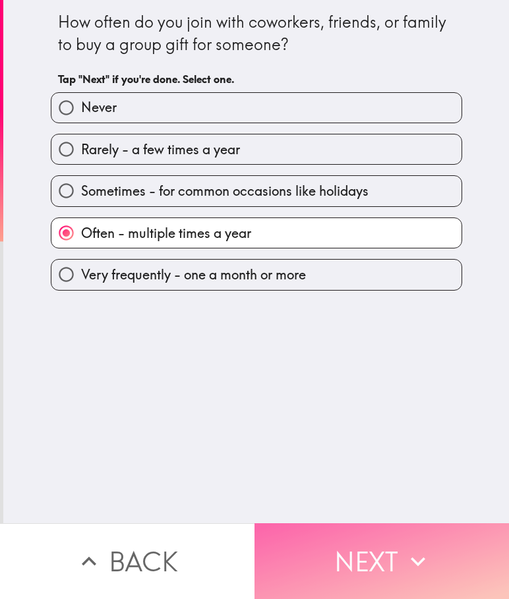
click at [386, 542] on button "Next" at bounding box center [381, 561] width 254 height 76
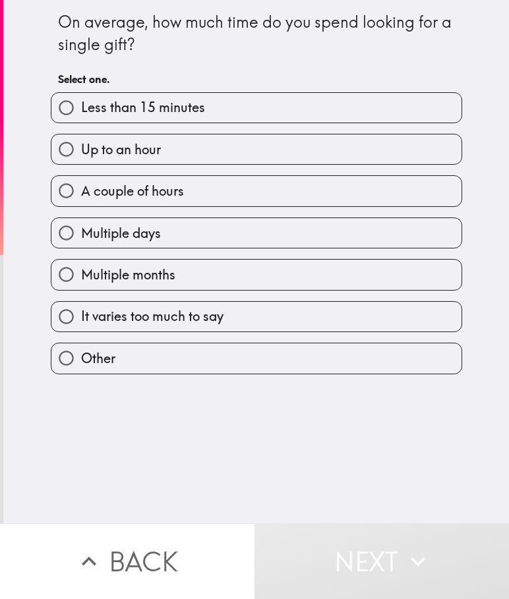
click at [134, 230] on span "Multiple days" at bounding box center [121, 233] width 80 height 18
click at [81, 230] on input "Multiple days" at bounding box center [66, 233] width 30 height 30
radio input "true"
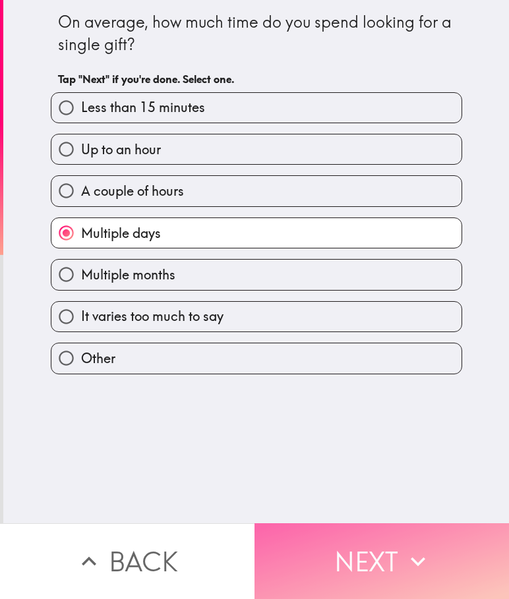
click at [313, 553] on button "Next" at bounding box center [381, 561] width 254 height 76
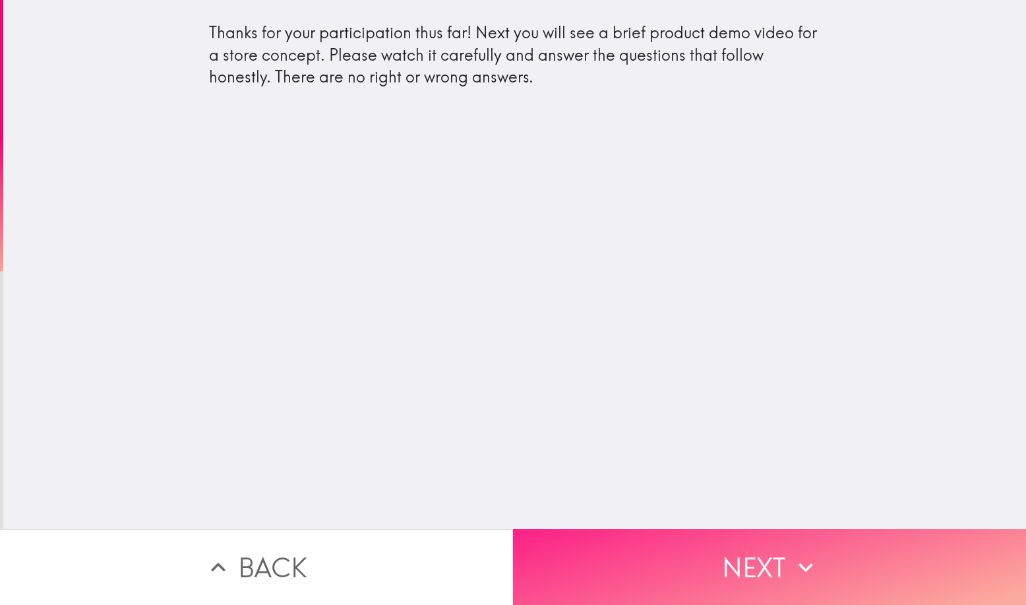
click at [508, 542] on button "Next" at bounding box center [769, 567] width 513 height 76
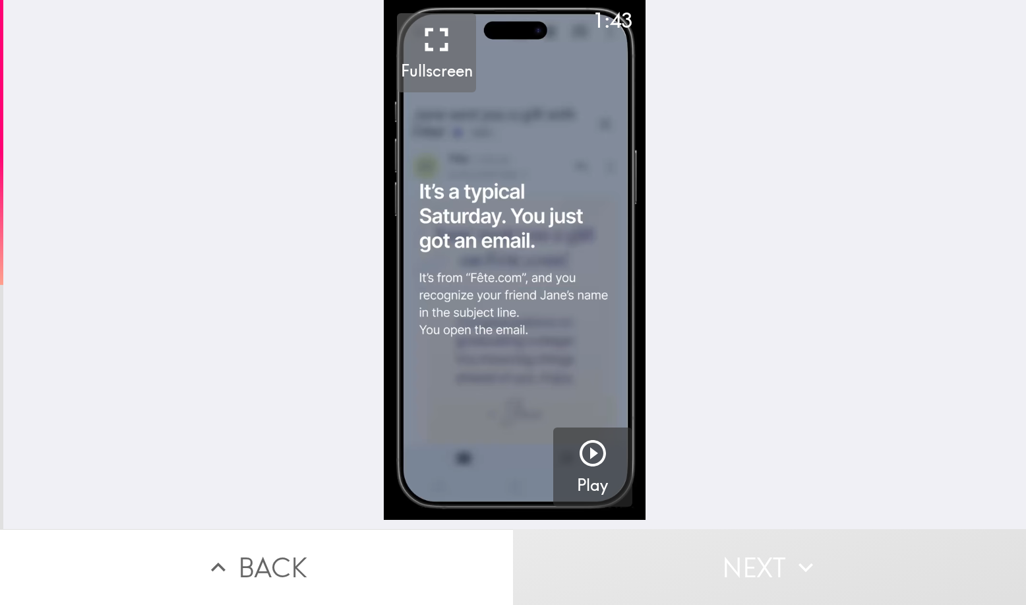
click at [425, 49] on icon "button" at bounding box center [437, 40] width 40 height 40
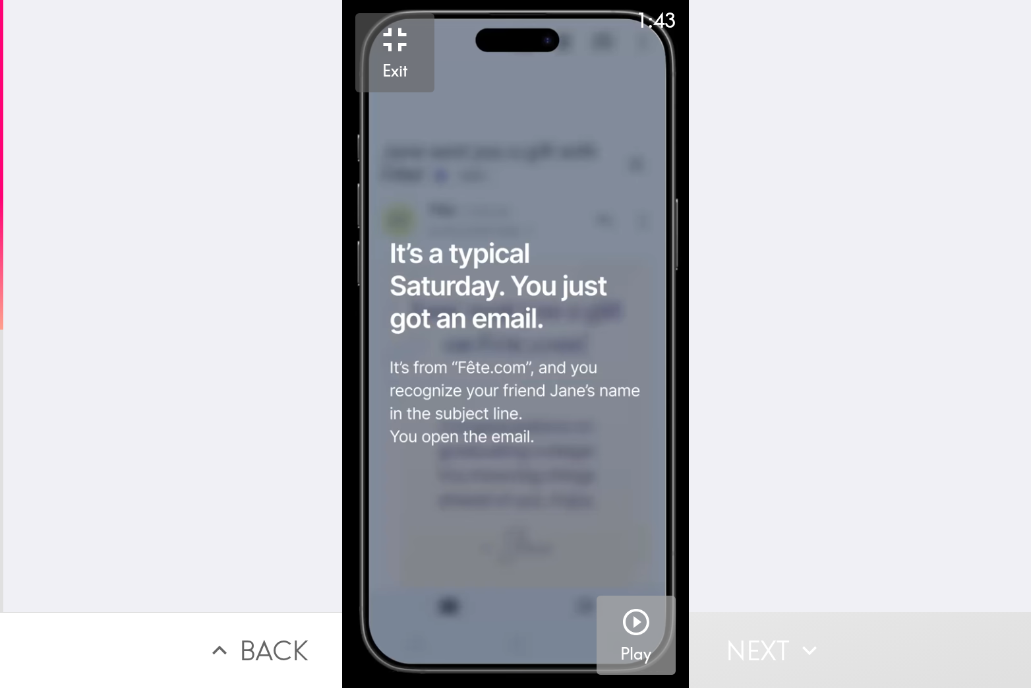
click at [508, 599] on icon "button" at bounding box center [636, 622] width 32 height 32
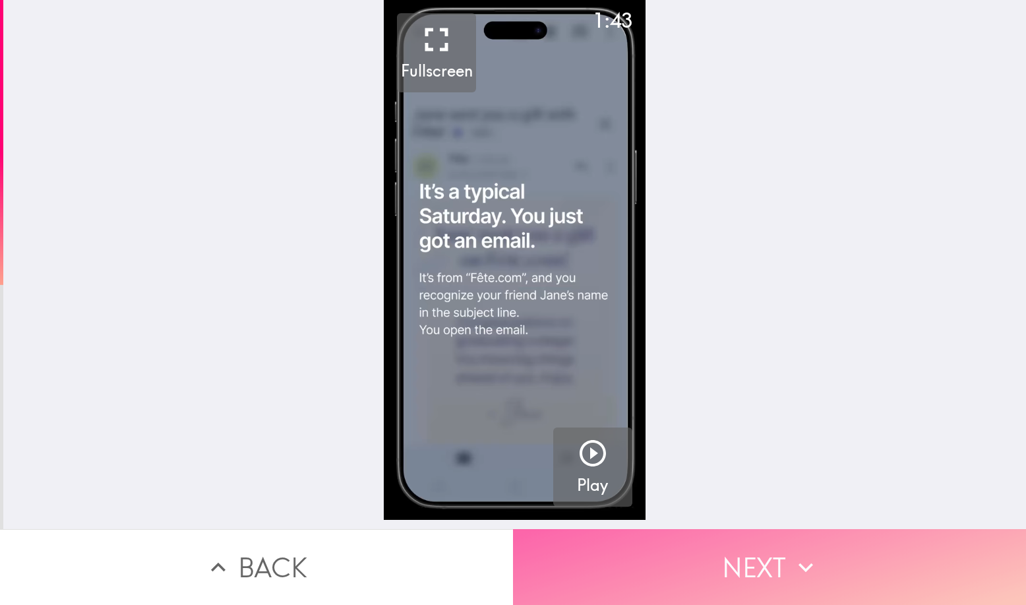
click at [508, 541] on button "Next" at bounding box center [769, 567] width 513 height 76
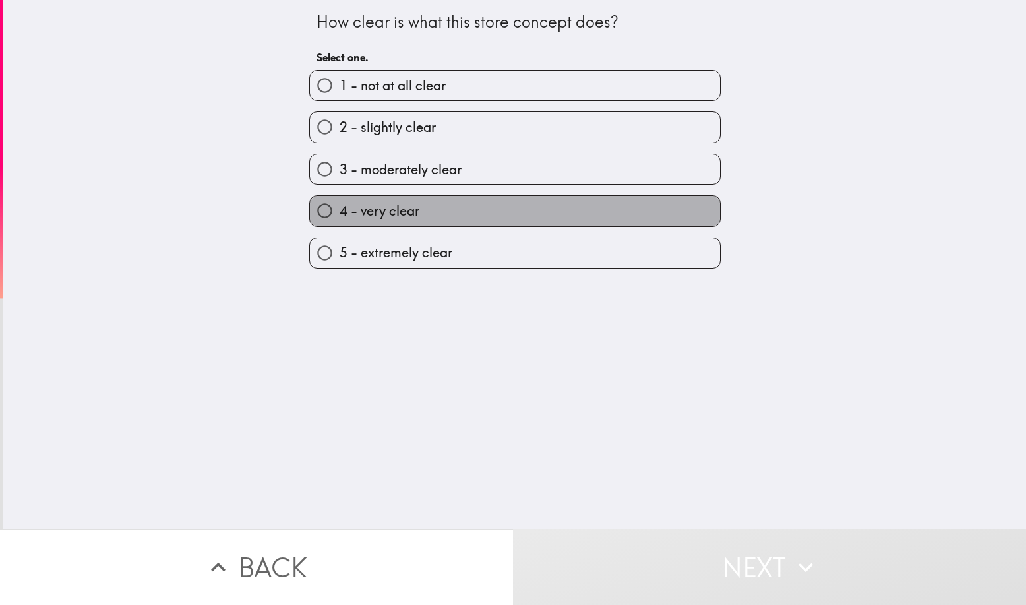
click at [508, 198] on label "4 - very clear" at bounding box center [515, 211] width 410 height 30
click at [339, 198] on input "4 - very clear" at bounding box center [325, 211] width 30 height 30
radio input "true"
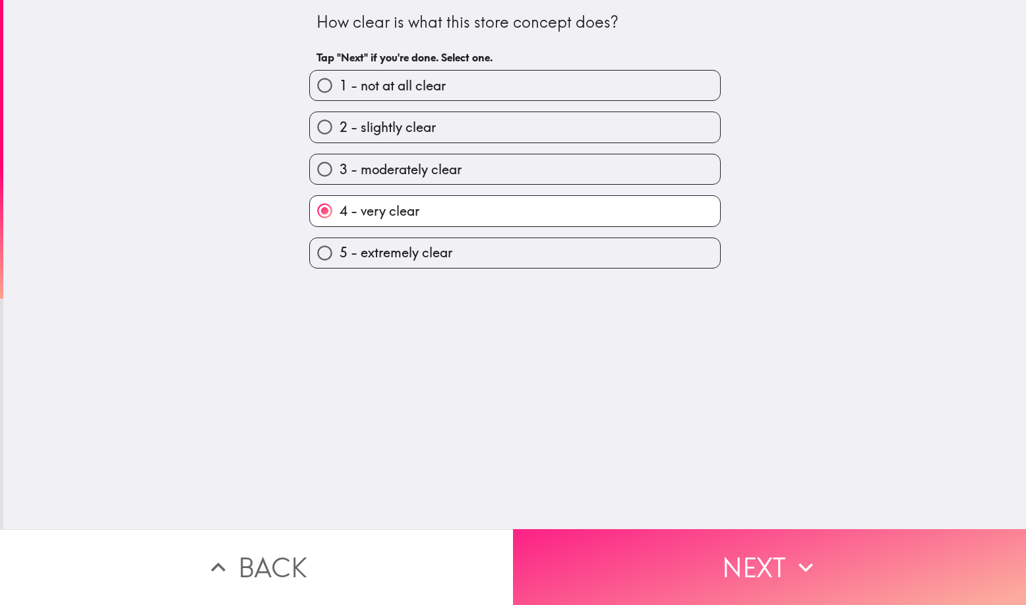
click at [508, 545] on button "Next" at bounding box center [769, 567] width 513 height 76
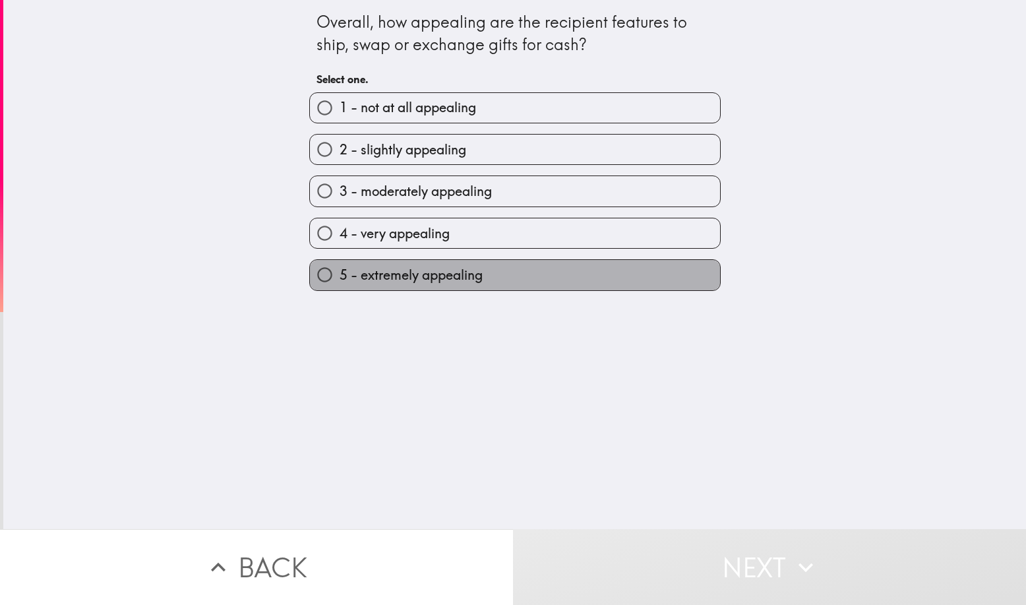
click at [508, 272] on label "5 - extremely appealing" at bounding box center [515, 275] width 410 height 30
click at [339, 272] on input "5 - extremely appealing" at bounding box center [325, 275] width 30 height 30
radio input "true"
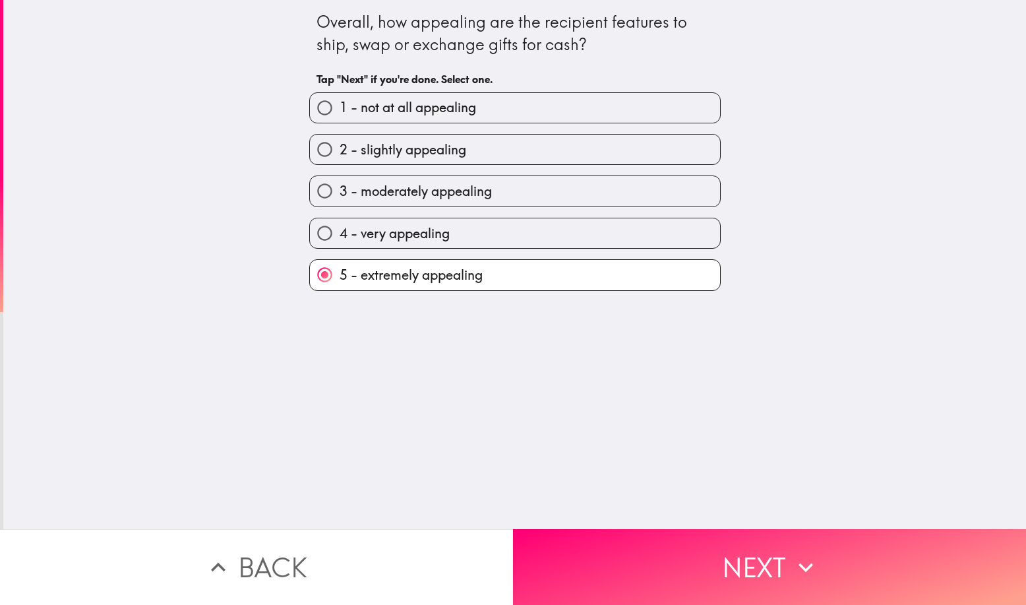
click at [508, 240] on label "4 - very appealing" at bounding box center [515, 233] width 410 height 30
click at [339, 240] on input "4 - very appealing" at bounding box center [325, 233] width 30 height 30
radio input "true"
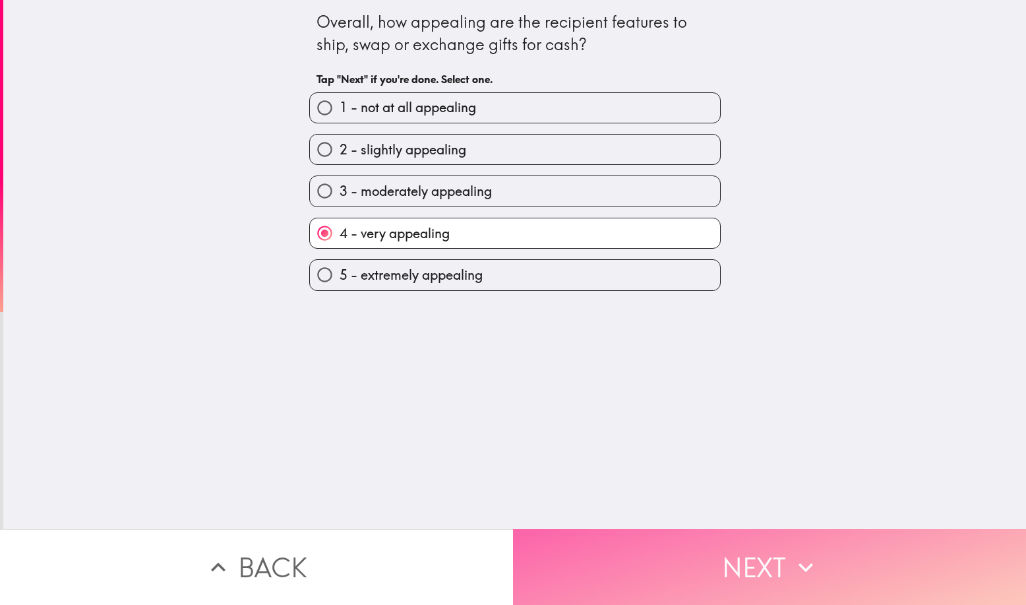
click at [508, 543] on button "Next" at bounding box center [769, 567] width 513 height 76
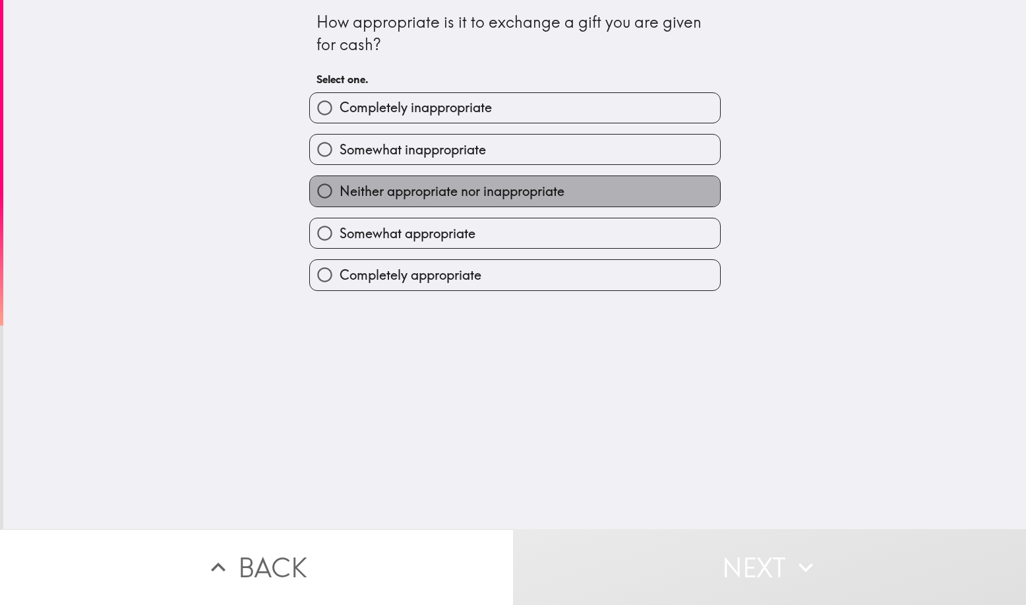
click at [508, 195] on label "Neither appropriate nor inappropriate" at bounding box center [515, 191] width 410 height 30
click at [339, 195] on input "Neither appropriate nor inappropriate" at bounding box center [325, 191] width 30 height 30
radio input "true"
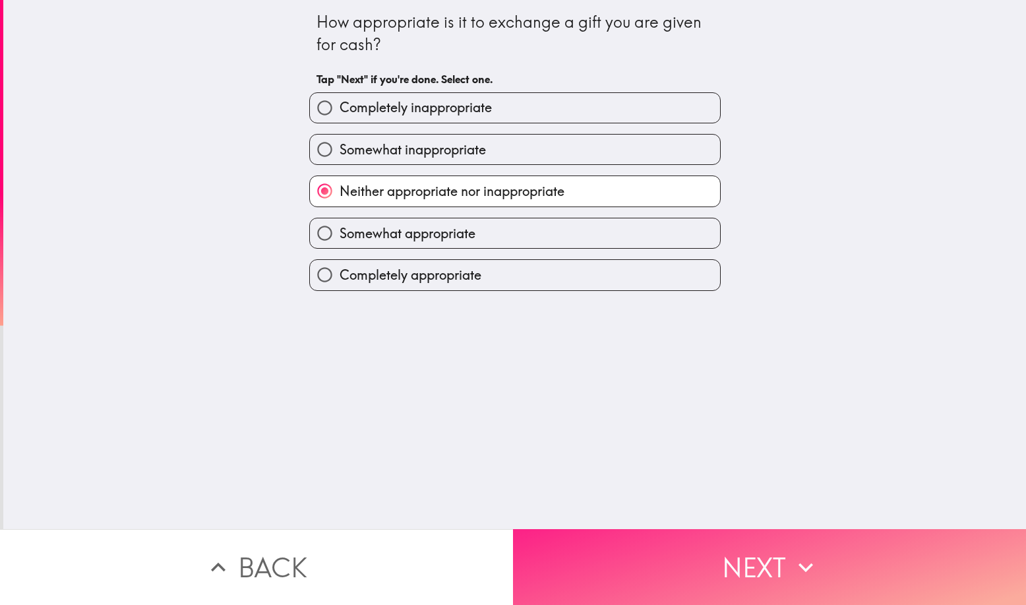
click at [508, 566] on button "Next" at bounding box center [769, 567] width 513 height 76
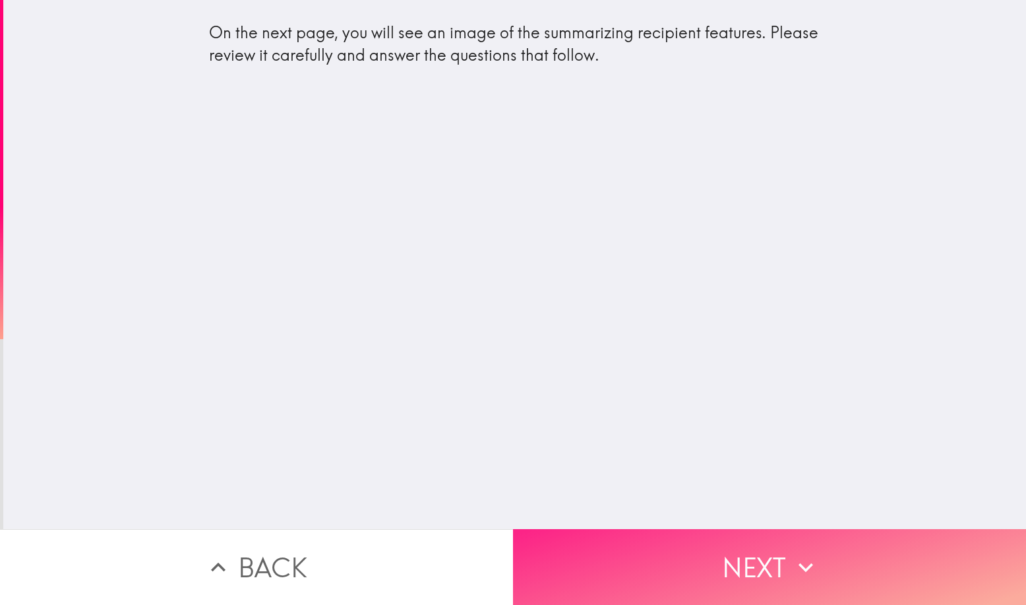
click at [508, 571] on button "Next" at bounding box center [769, 567] width 513 height 76
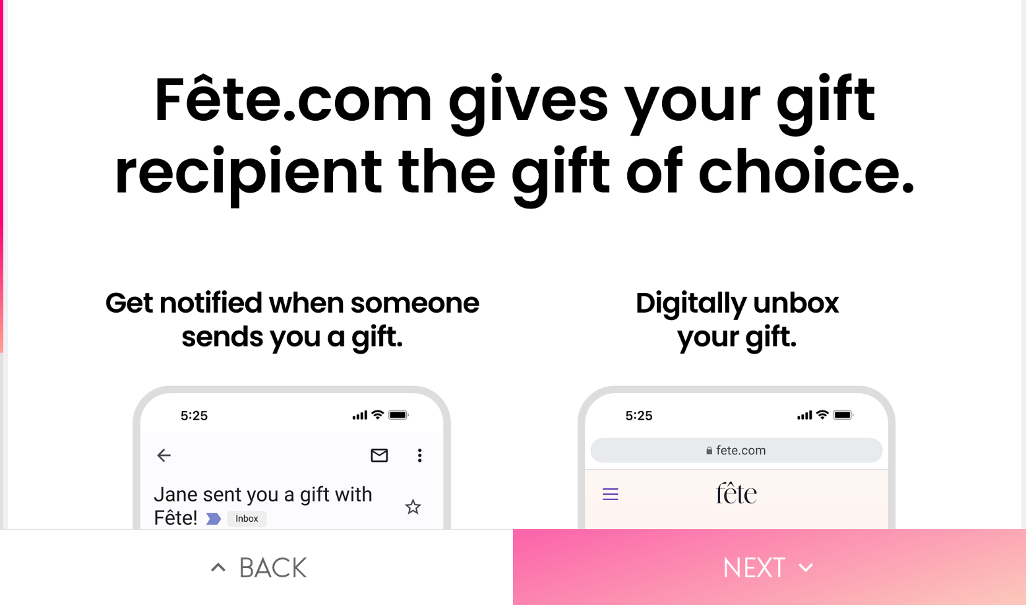
click at [508, 572] on button "Next" at bounding box center [769, 567] width 513 height 76
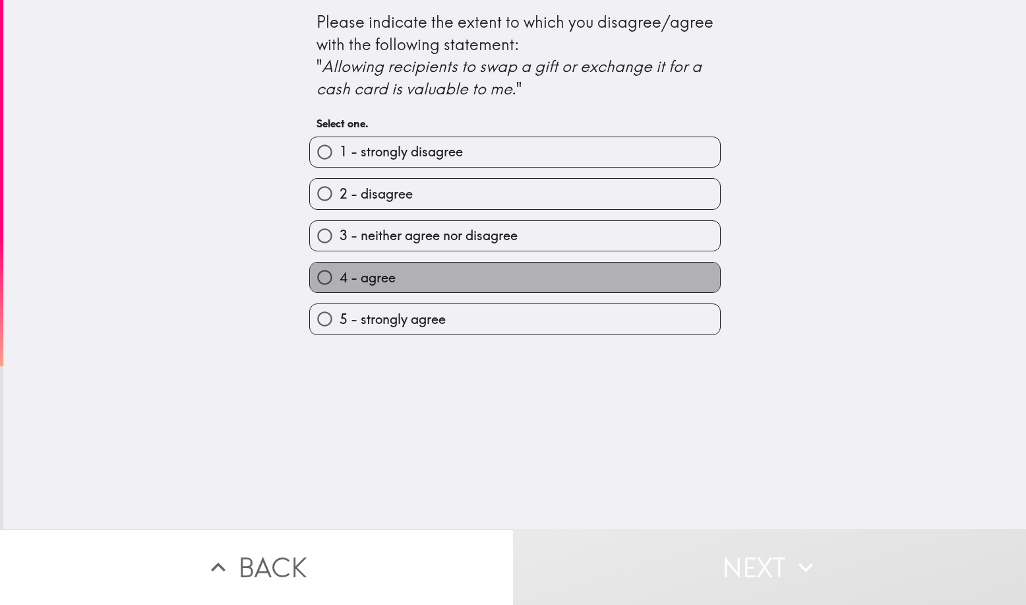
click at [508, 283] on label "4 - agree" at bounding box center [515, 277] width 410 height 30
click at [339, 283] on input "4 - agree" at bounding box center [325, 277] width 30 height 30
radio input "true"
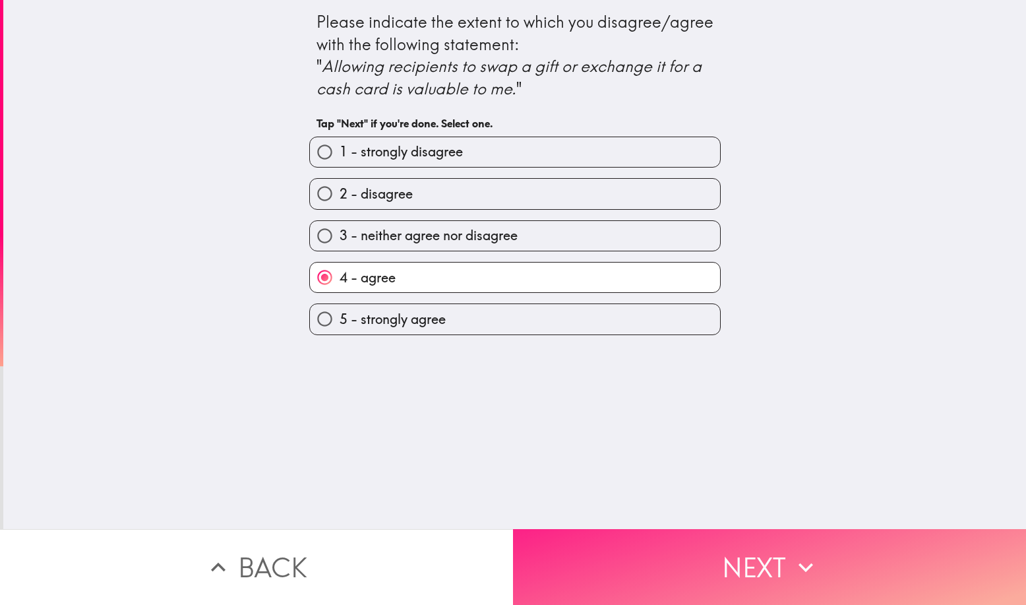
click at [508, 591] on button "Next" at bounding box center [769, 567] width 513 height 76
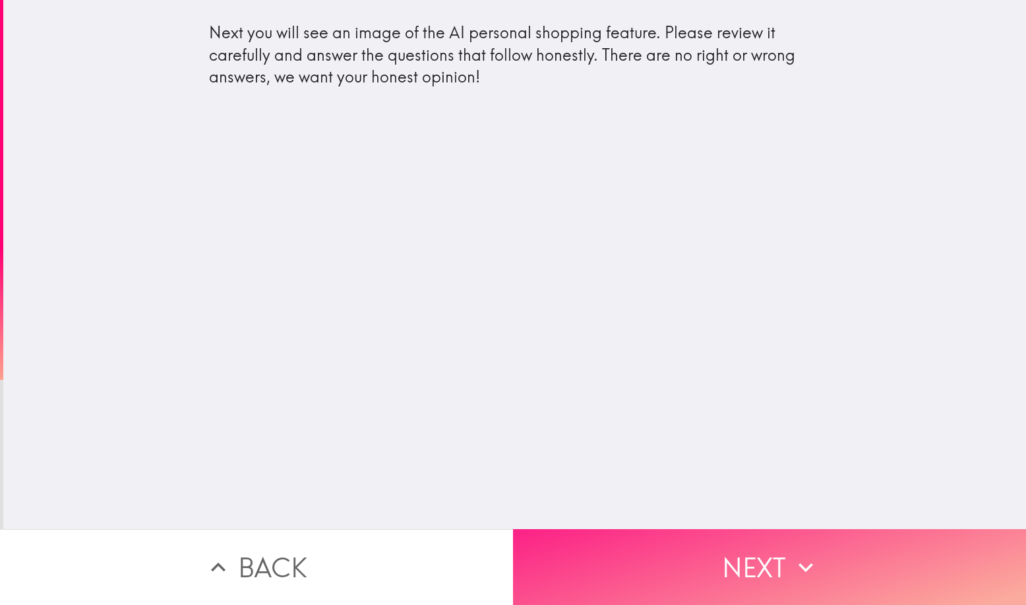
click at [508, 556] on button "Next" at bounding box center [769, 567] width 513 height 76
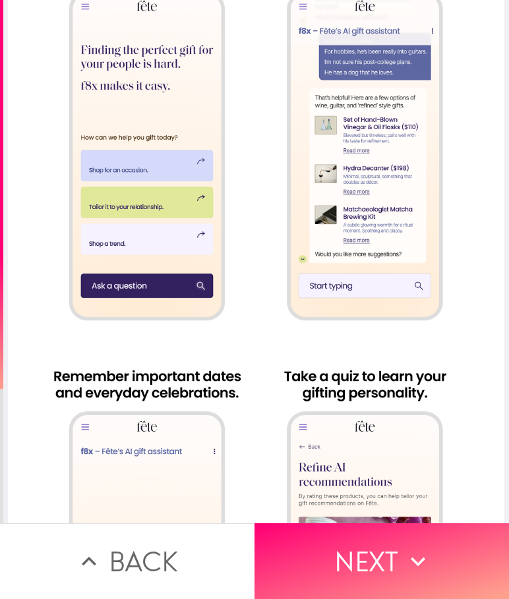
scroll to position [480, 0]
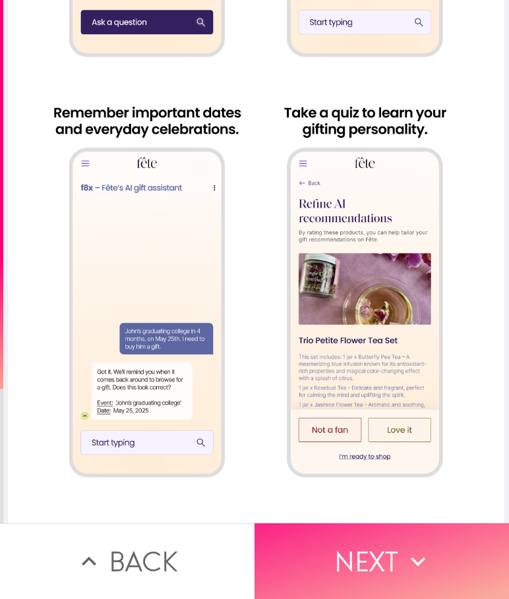
click at [367, 556] on button "Next" at bounding box center [381, 561] width 254 height 76
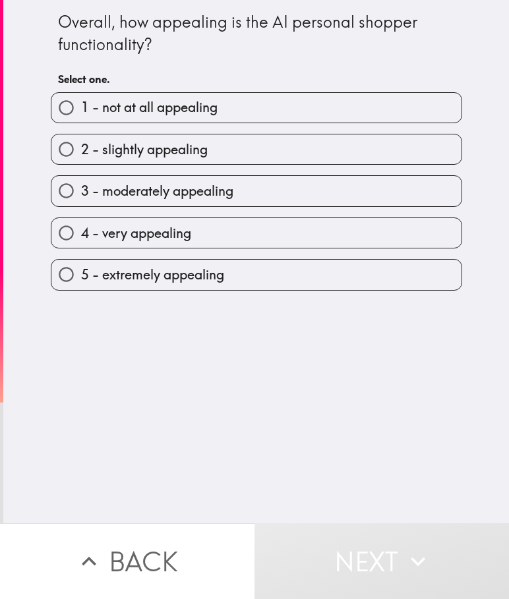
click at [353, 243] on label "4 - very appealing" at bounding box center [256, 233] width 410 height 30
click at [81, 243] on input "4 - very appealing" at bounding box center [66, 233] width 30 height 30
radio input "true"
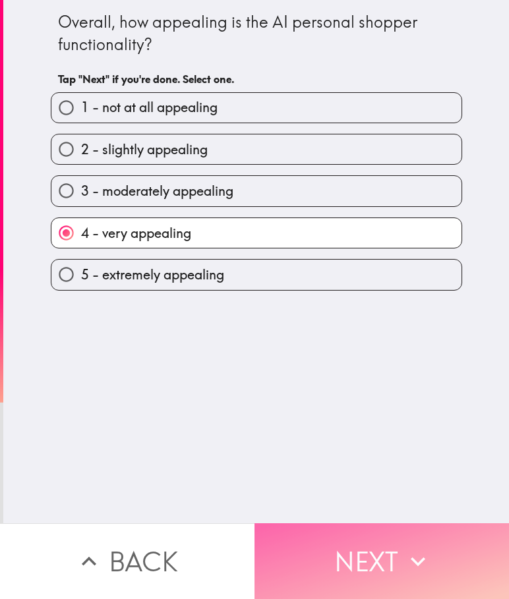
click at [359, 552] on button "Next" at bounding box center [381, 561] width 254 height 76
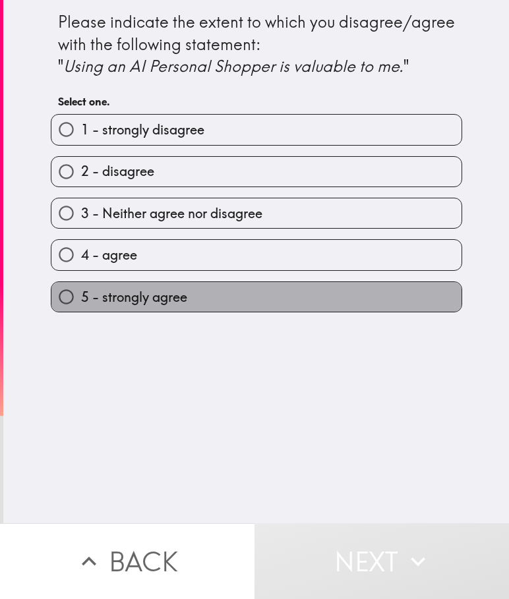
click at [249, 303] on label "5 - strongly agree" at bounding box center [256, 297] width 410 height 30
click at [81, 303] on input "5 - strongly agree" at bounding box center [66, 297] width 30 height 30
radio input "true"
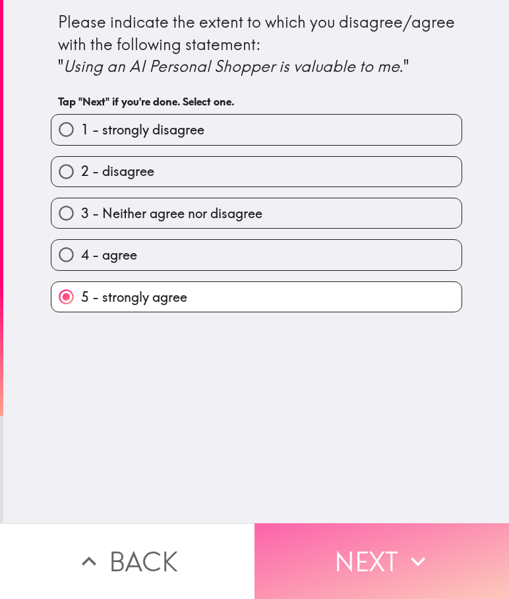
click at [336, 535] on button "Next" at bounding box center [381, 561] width 254 height 76
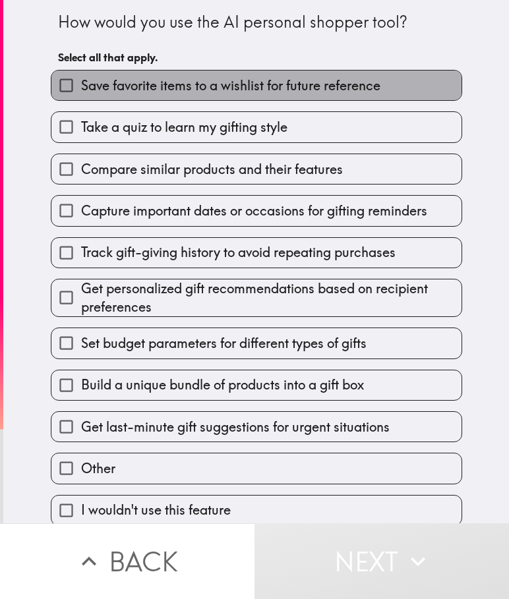
click at [198, 88] on span "Save favorite items to a wishlist for future reference" at bounding box center [230, 85] width 299 height 18
click at [81, 88] on input "Save favorite items to a wishlist for future reference" at bounding box center [66, 86] width 30 height 30
checkbox input "true"
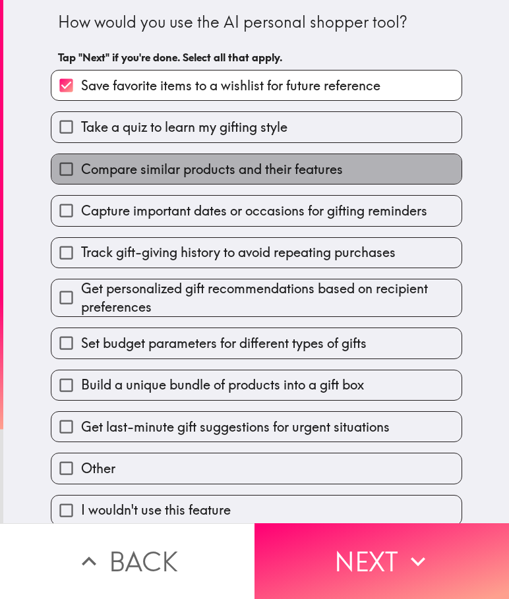
click at [222, 168] on span "Compare similar products and their features" at bounding box center [212, 169] width 262 height 18
click at [81, 168] on input "Compare similar products and their features" at bounding box center [66, 169] width 30 height 30
checkbox input "true"
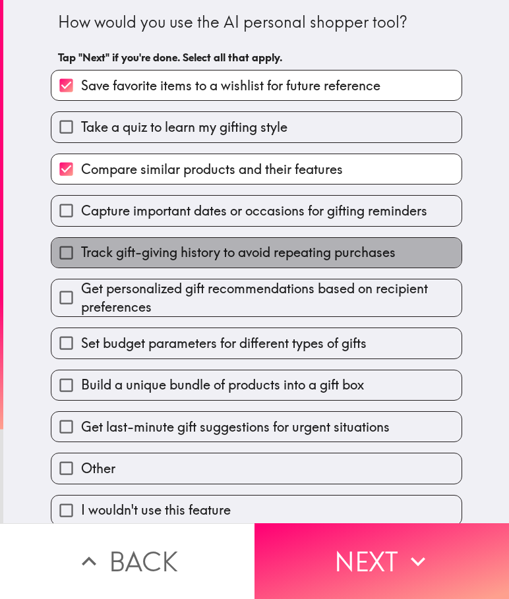
click at [247, 254] on span "Track gift-giving history to avoid repeating purchases" at bounding box center [238, 252] width 314 height 18
click at [81, 254] on input "Track gift-giving history to avoid repeating purchases" at bounding box center [66, 253] width 30 height 30
checkbox input "true"
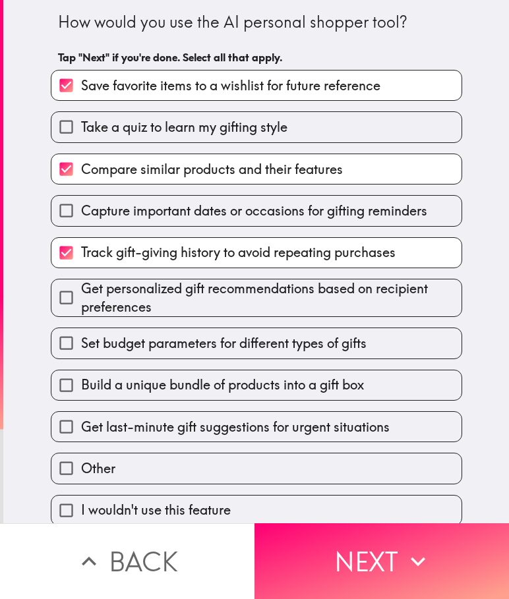
click at [262, 351] on span "Set budget parameters for different types of gifts" at bounding box center [223, 343] width 285 height 18
click at [81, 351] on input "Set budget parameters for different types of gifts" at bounding box center [66, 343] width 30 height 30
checkbox input "true"
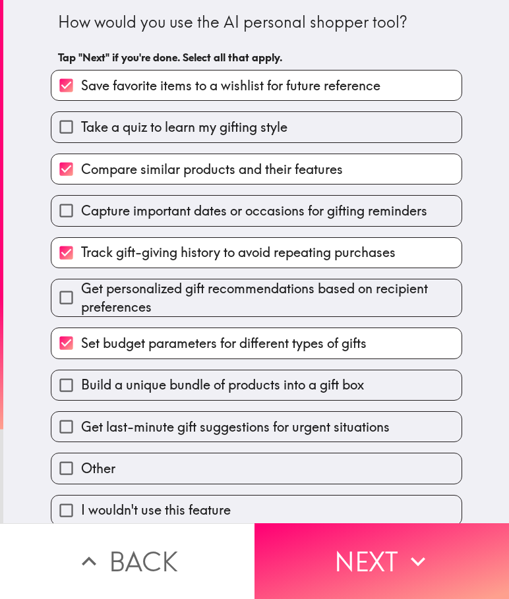
click at [364, 398] on label "Build a unique bundle of products into a gift box" at bounding box center [256, 385] width 410 height 30
click at [81, 398] on input "Build a unique bundle of products into a gift box" at bounding box center [66, 385] width 30 height 30
checkbox input "true"
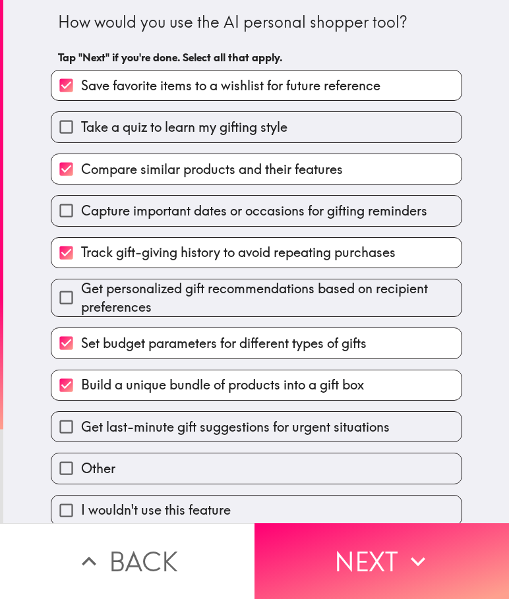
scroll to position [14, 0]
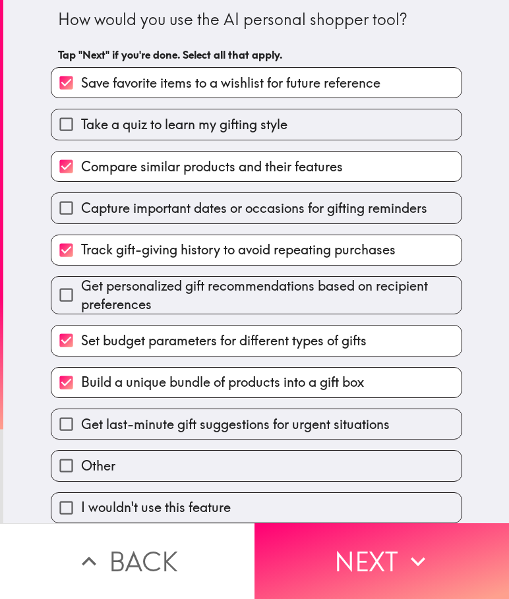
click at [392, 423] on label "Get last-minute gift suggestions for urgent situations" at bounding box center [256, 424] width 410 height 30
click at [81, 423] on input "Get last-minute gift suggestions for urgent situations" at bounding box center [66, 424] width 30 height 30
checkbox input "true"
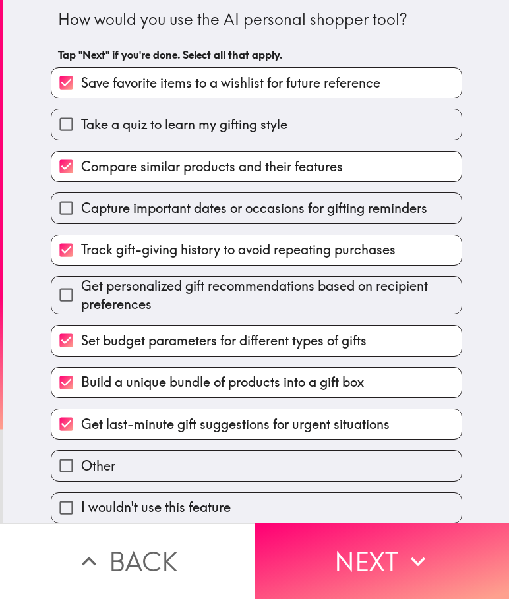
click at [376, 109] on label "Take a quiz to learn my gifting style" at bounding box center [256, 124] width 410 height 30
click at [81, 109] on input "Take a quiz to learn my gifting style" at bounding box center [66, 124] width 30 height 30
checkbox input "true"
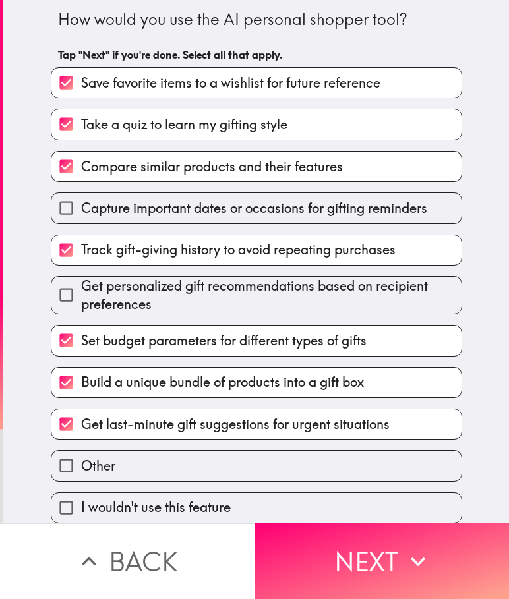
click at [421, 199] on span "Capture important dates or occasions for gifting reminders" at bounding box center [254, 208] width 346 height 18
click at [81, 198] on input "Capture important dates or occasions for gifting reminders" at bounding box center [66, 208] width 30 height 30
checkbox input "true"
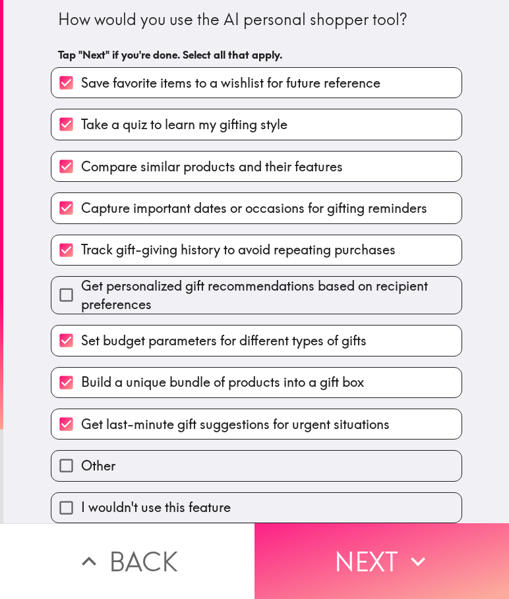
click at [368, 545] on button "Next" at bounding box center [381, 561] width 254 height 76
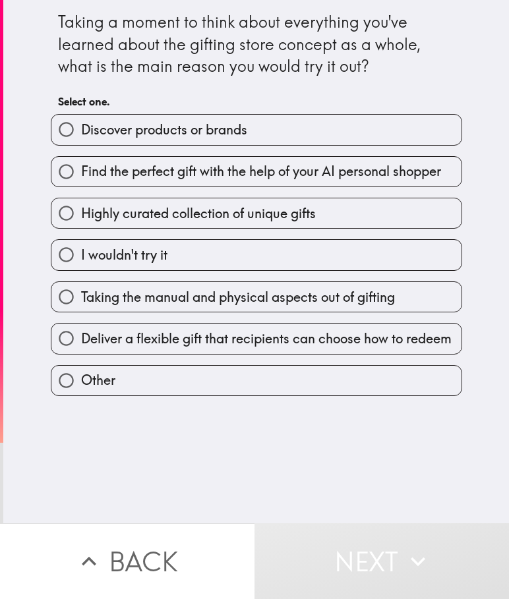
click at [70, 171] on input "Find the perfect gift with the help of your AI personal shopper" at bounding box center [66, 172] width 30 height 30
radio input "true"
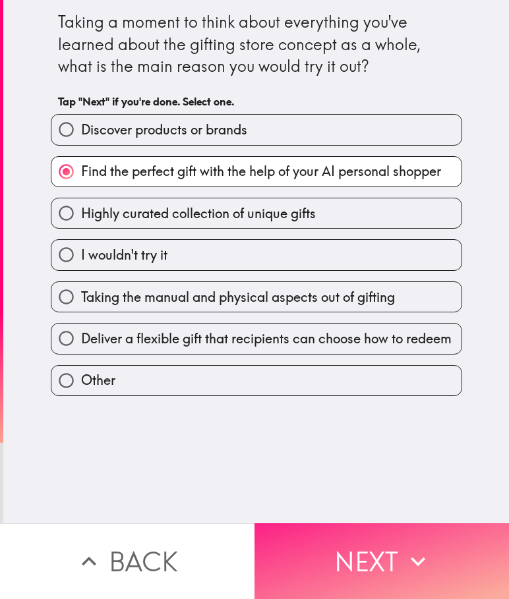
click at [386, 546] on button "Next" at bounding box center [381, 561] width 254 height 76
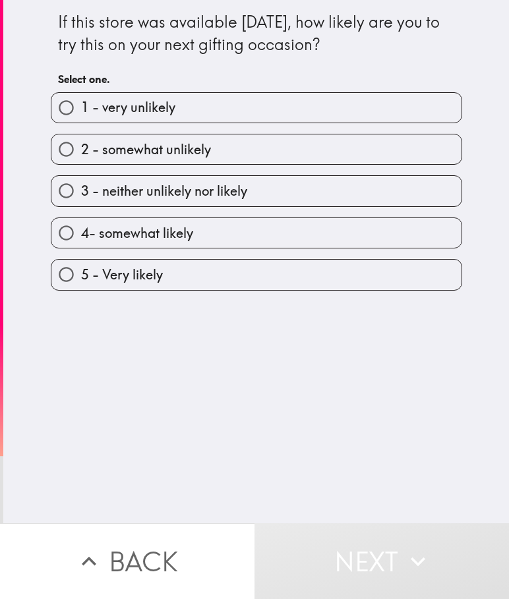
click at [393, 231] on label "4- somewhat likely" at bounding box center [256, 233] width 410 height 30
click at [81, 231] on input "4- somewhat likely" at bounding box center [66, 233] width 30 height 30
radio input "true"
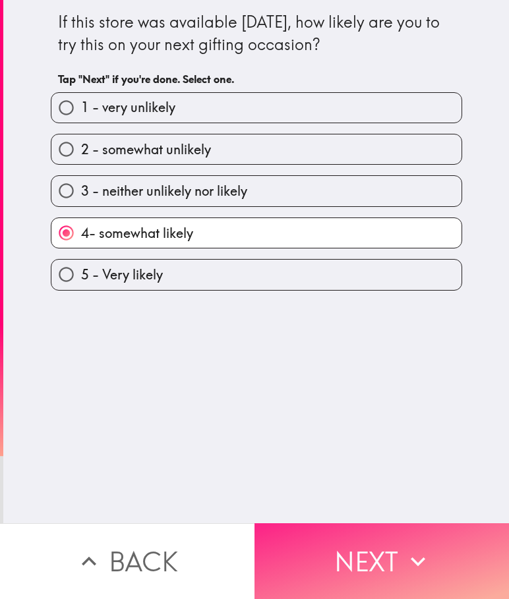
click at [390, 545] on button "Next" at bounding box center [381, 561] width 254 height 76
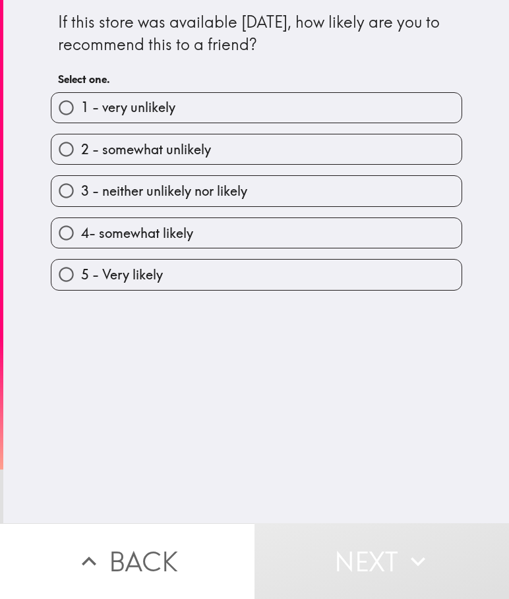
click at [385, 278] on label "5 - Very likely" at bounding box center [256, 275] width 410 height 30
click at [81, 278] on input "5 - Very likely" at bounding box center [66, 275] width 30 height 30
radio input "true"
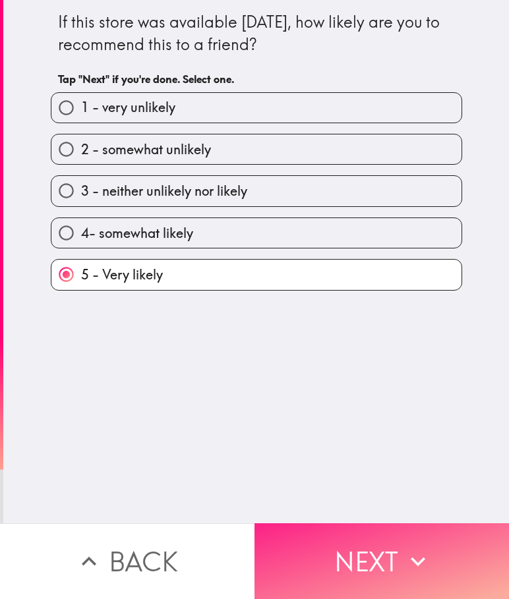
click at [364, 534] on button "Next" at bounding box center [381, 561] width 254 height 76
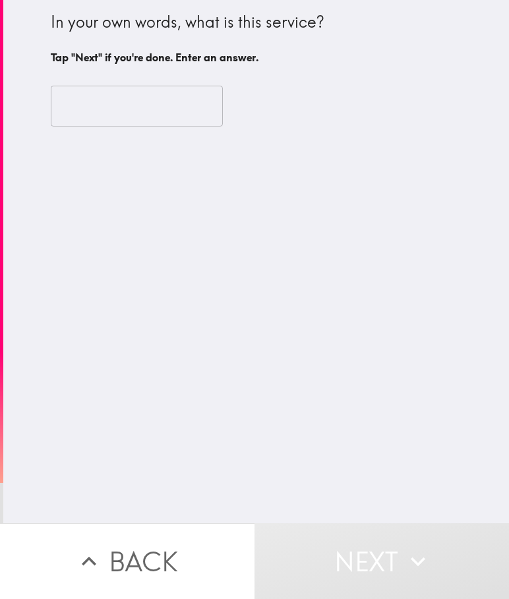
click at [132, 103] on input "text" at bounding box center [137, 106] width 172 height 41
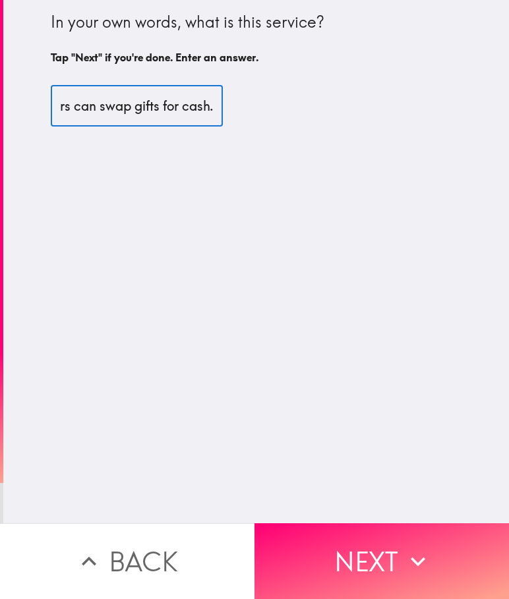
scroll to position [0, 542]
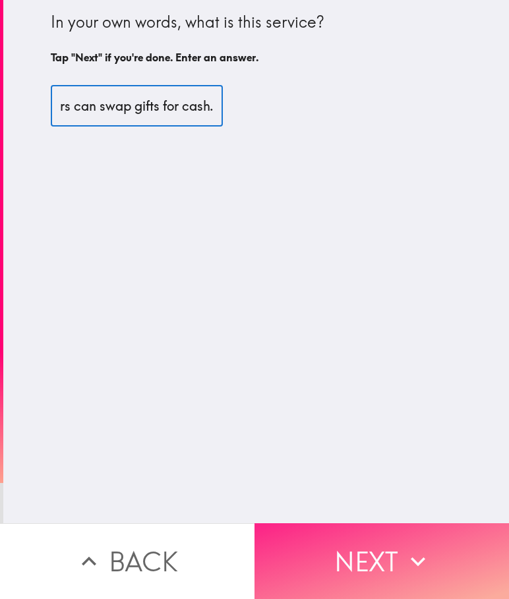
type input "It's an AI solution for gifting, it recommends gift and makes the process easie…"
click at [404, 554] on icon "button" at bounding box center [417, 561] width 29 height 29
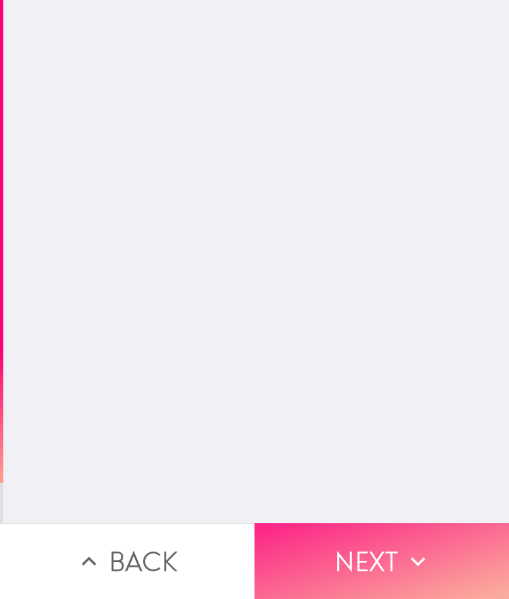
scroll to position [0, 0]
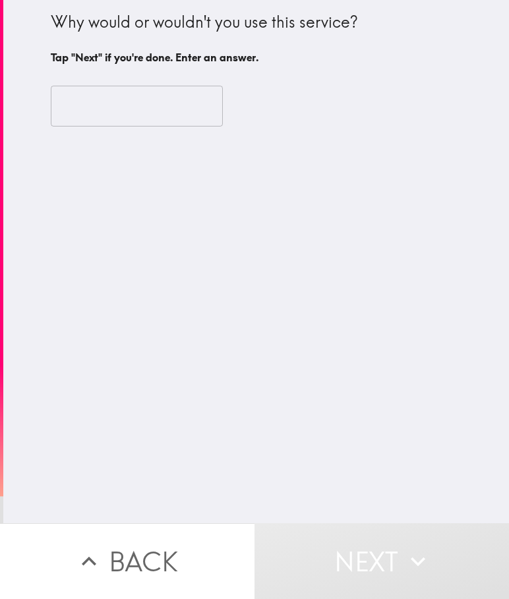
click at [146, 98] on input "text" at bounding box center [137, 106] width 172 height 41
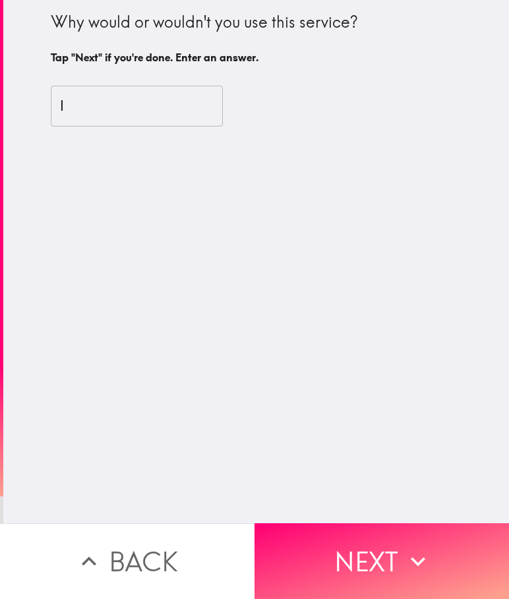
click at [90, 111] on input "I" at bounding box center [137, 106] width 172 height 41
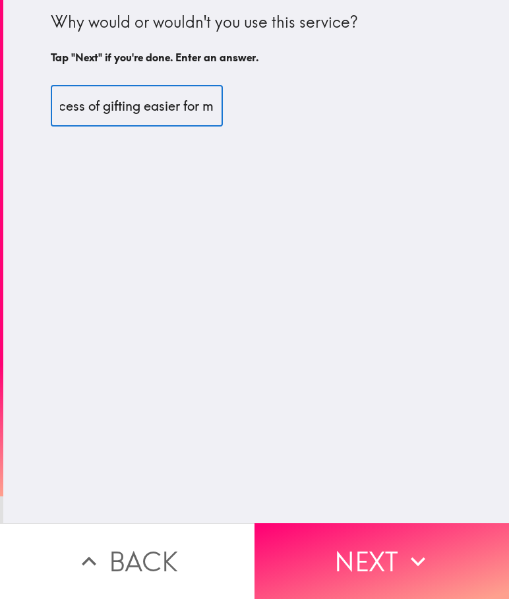
scroll to position [0, 307]
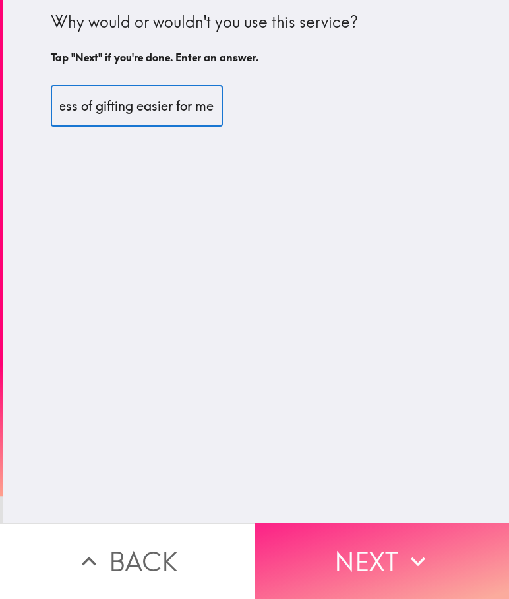
type input "I would use the service because it makes the process of gifting easier for me"
click at [388, 541] on button "Next" at bounding box center [381, 561] width 254 height 76
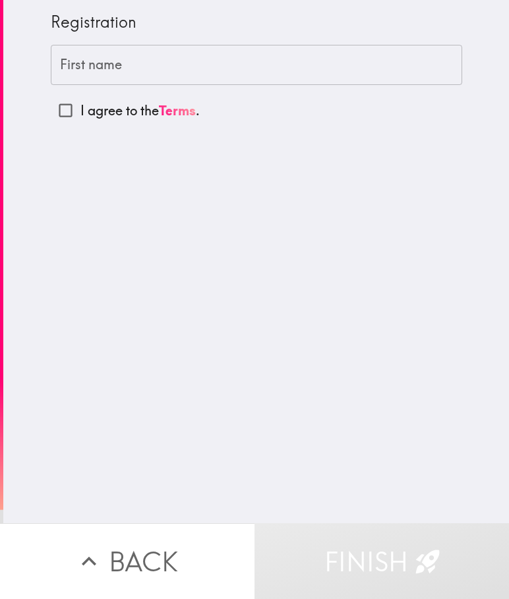
click at [71, 71] on div "First name First name" at bounding box center [256, 65] width 411 height 41
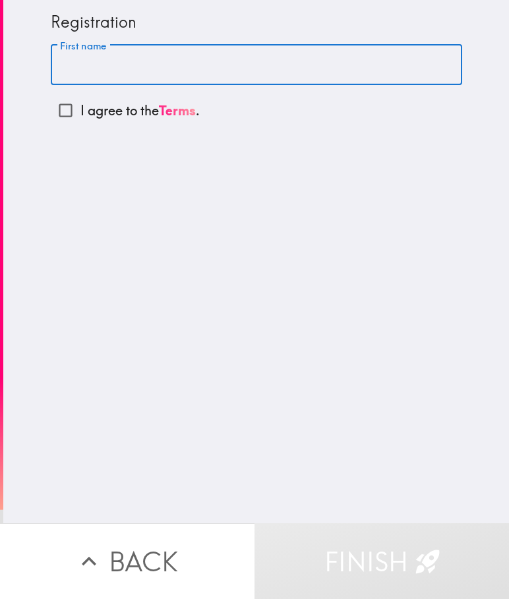
type input "[PERSON_NAME]"
click at [53, 111] on input "I agree to the Terms ." at bounding box center [66, 111] width 30 height 30
checkbox input "true"
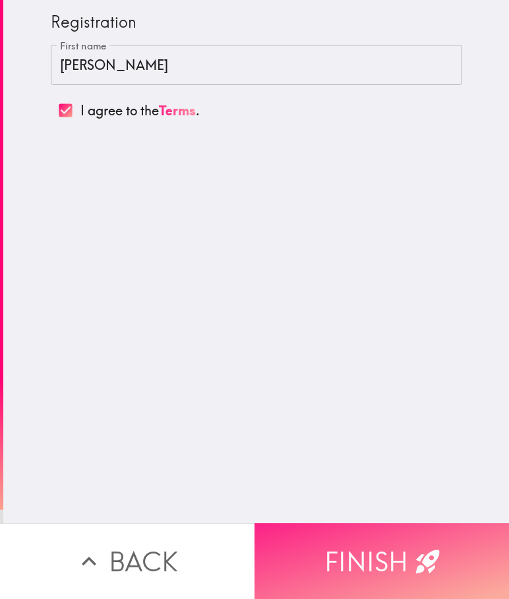
click at [343, 553] on button "Finish" at bounding box center [381, 561] width 254 height 76
